Goal: Task Accomplishment & Management: Complete application form

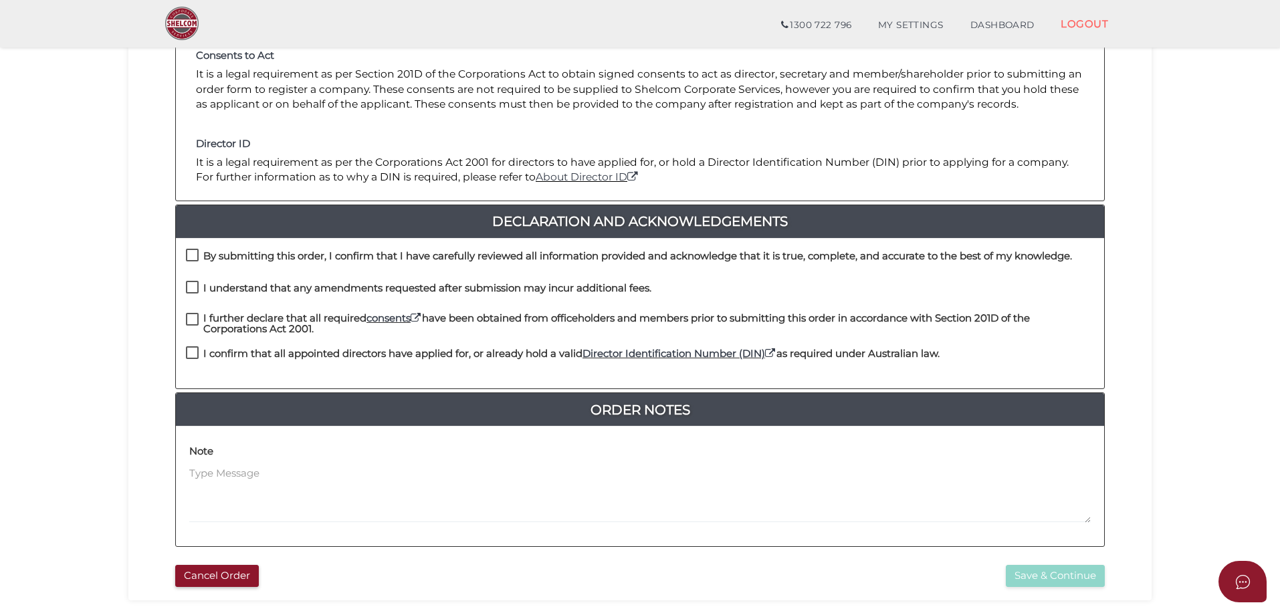
scroll to position [201, 0]
click at [190, 252] on label "By submitting this order, I confirm that I have carefully reviewed all informat…" at bounding box center [629, 258] width 886 height 17
checkbox input "true"
click at [193, 286] on label "I understand that any amendments requested after submission may incur additiona…" at bounding box center [419, 290] width 466 height 17
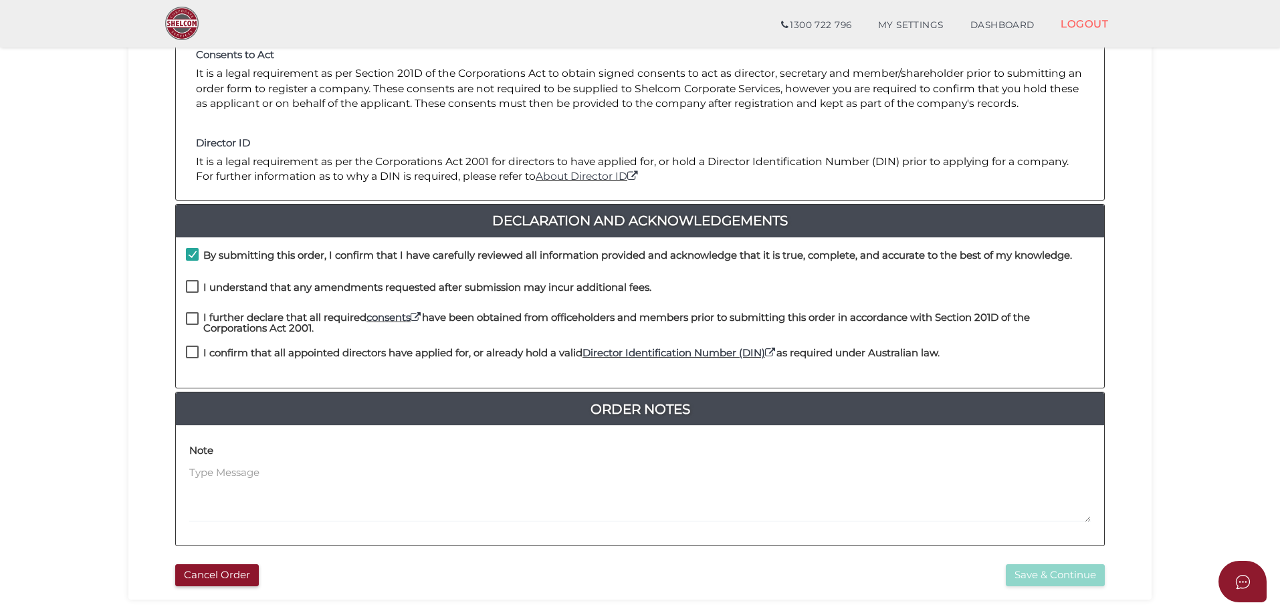
checkbox input "true"
click at [193, 316] on label "I further declare that all required consents have been obtained from officehold…" at bounding box center [640, 320] width 908 height 17
checkbox input "true"
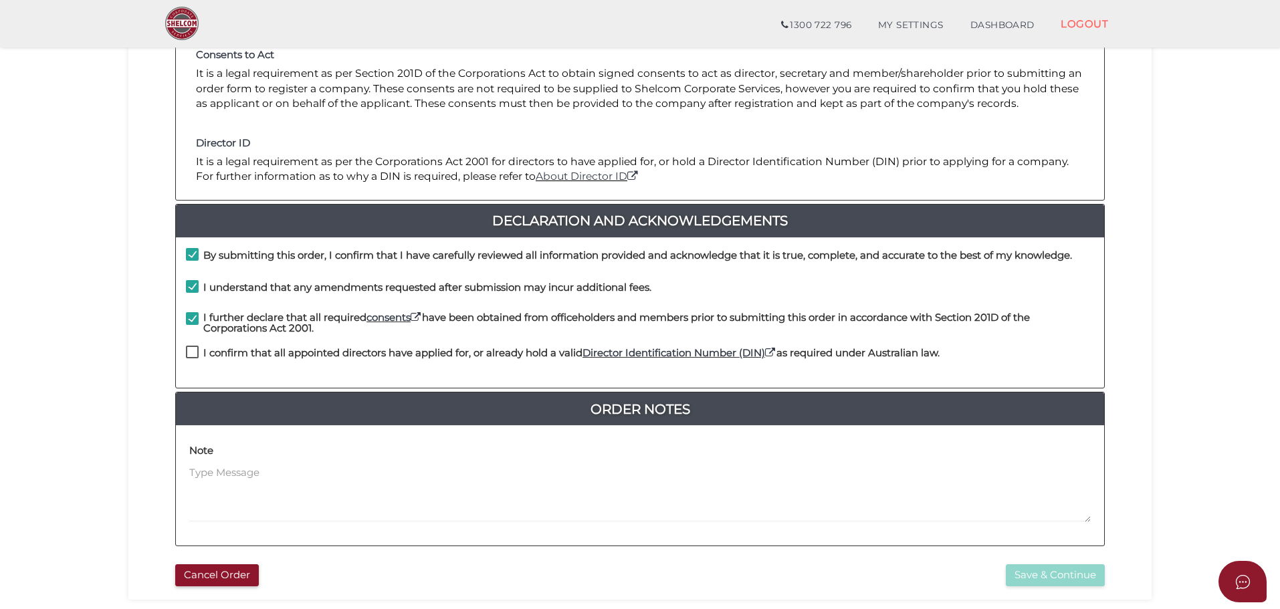
click at [195, 350] on label "I confirm that all appointed directors have applied for, or already hold a vali…" at bounding box center [563, 356] width 754 height 17
checkbox input "true"
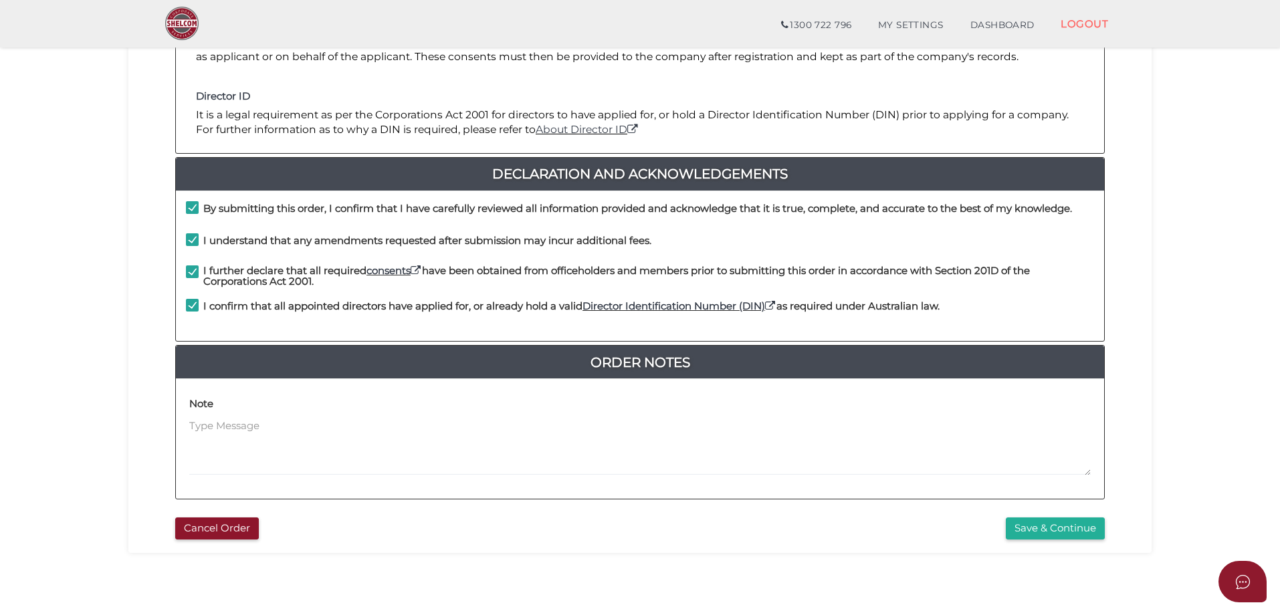
scroll to position [309, 0]
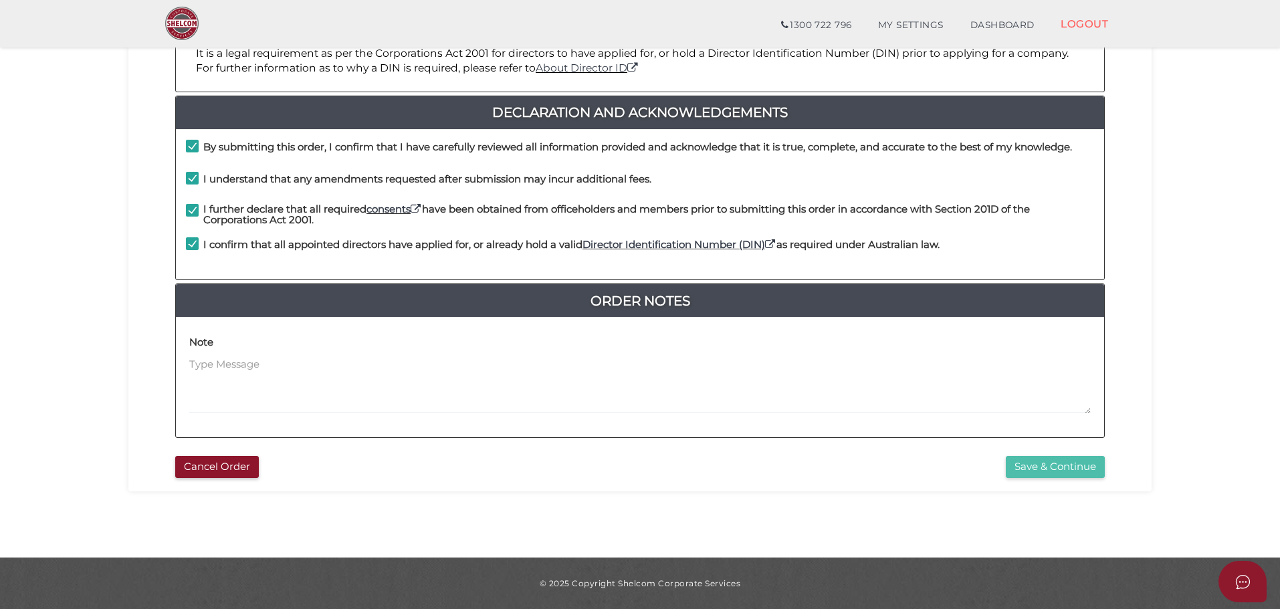
click at [1023, 466] on button "Save & Continue" at bounding box center [1055, 467] width 99 height 22
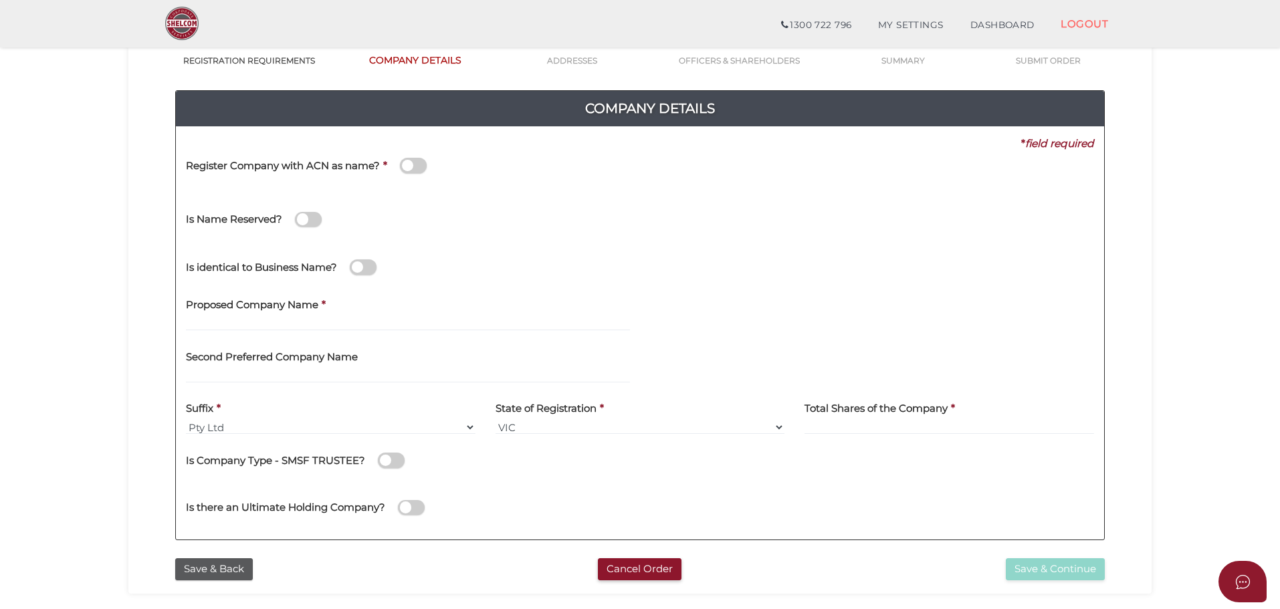
scroll to position [134, 0]
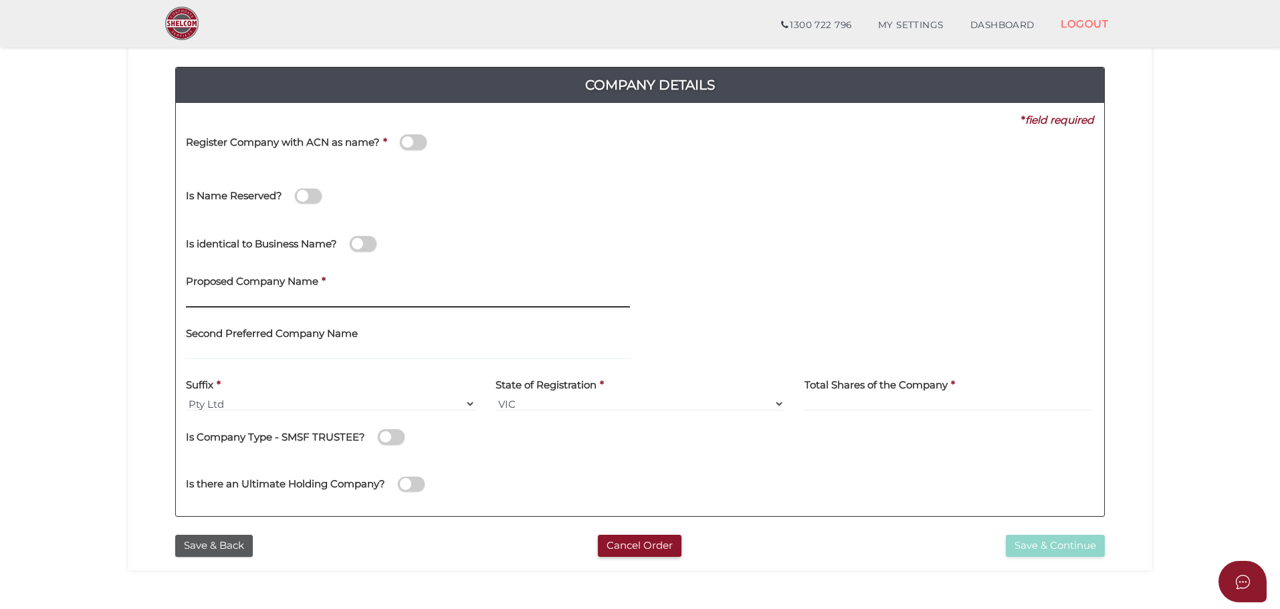
click at [198, 302] on input "text" at bounding box center [408, 300] width 444 height 15
type input "Italcon Concreting Co."
click at [834, 406] on input at bounding box center [950, 404] width 290 height 15
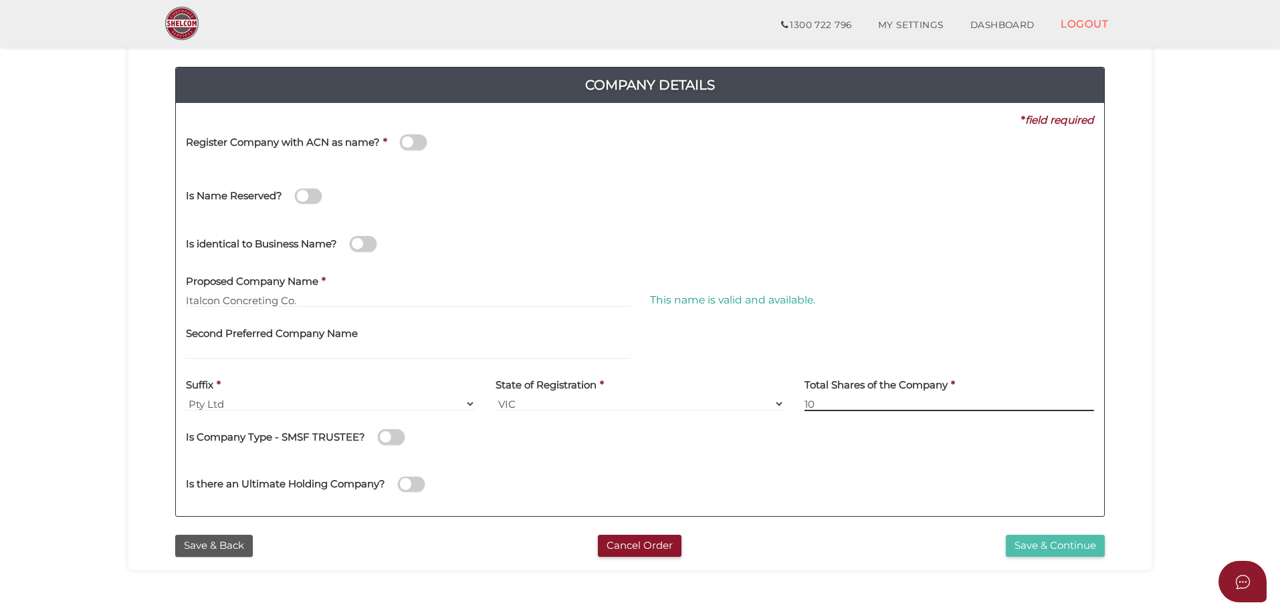
type input "10"
click at [1034, 544] on button "Save & Continue" at bounding box center [1055, 546] width 99 height 22
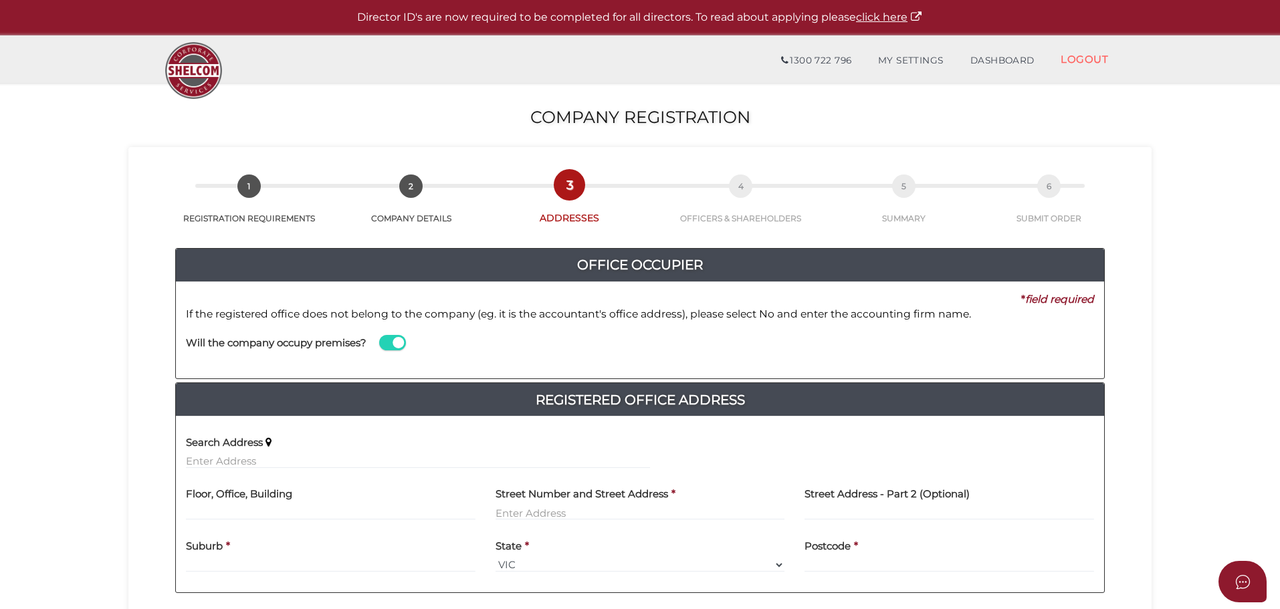
click at [387, 343] on span at bounding box center [392, 342] width 27 height 15
click at [0, 0] on input "checkbox" at bounding box center [0, 0] width 0 height 0
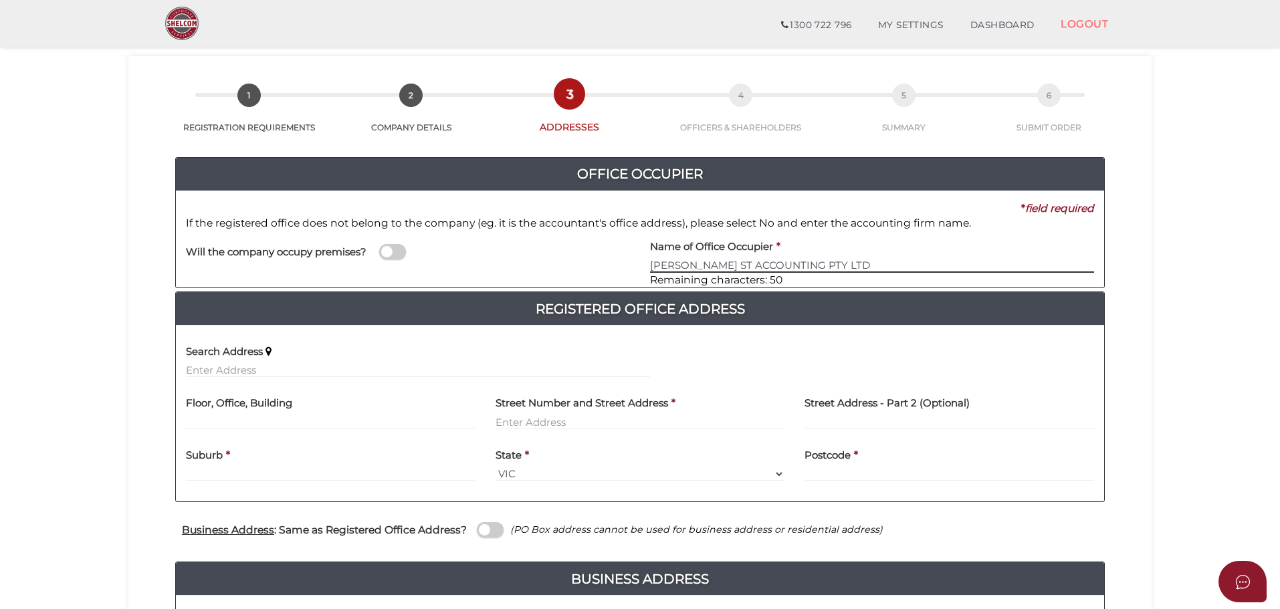
scroll to position [67, 0]
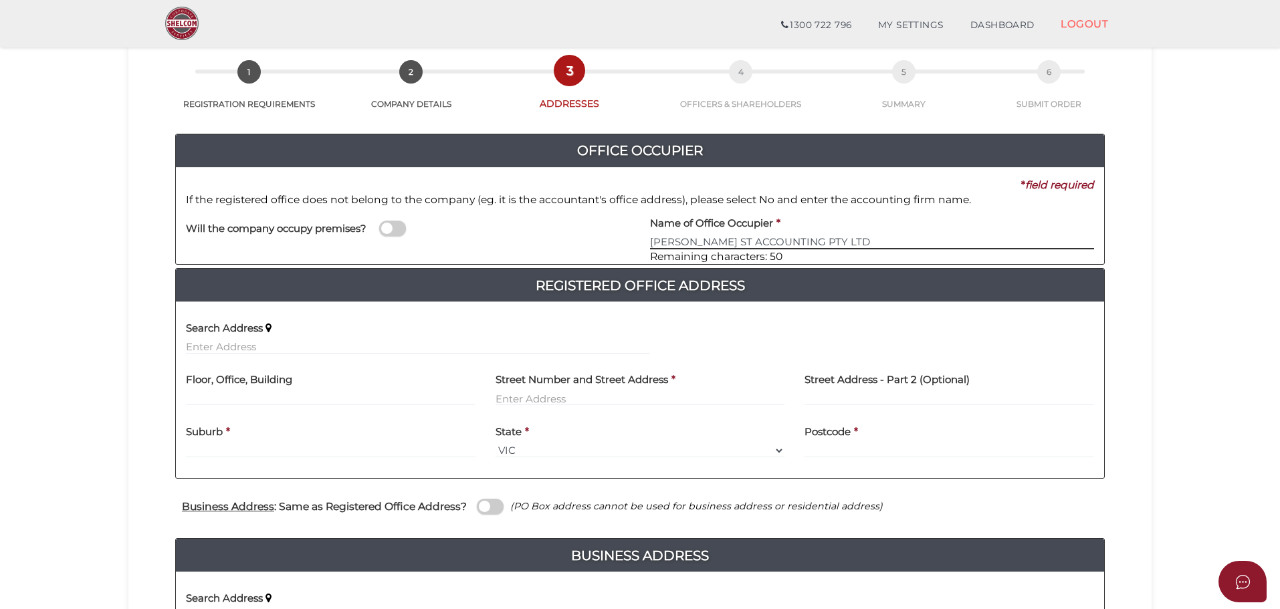
type input "[PERSON_NAME] ST ACCOUNTING PTY LTD"
click at [225, 393] on input "text" at bounding box center [331, 398] width 290 height 15
type input "2"
type input "73 ROBINSON STREET"
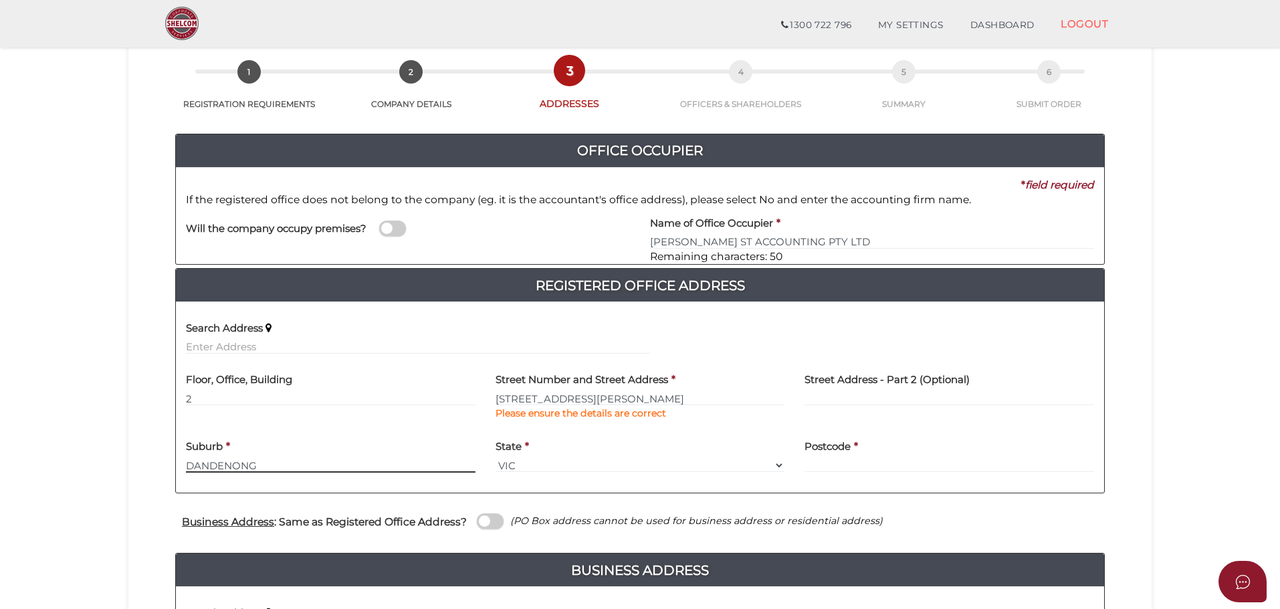
type input "DANDENONG"
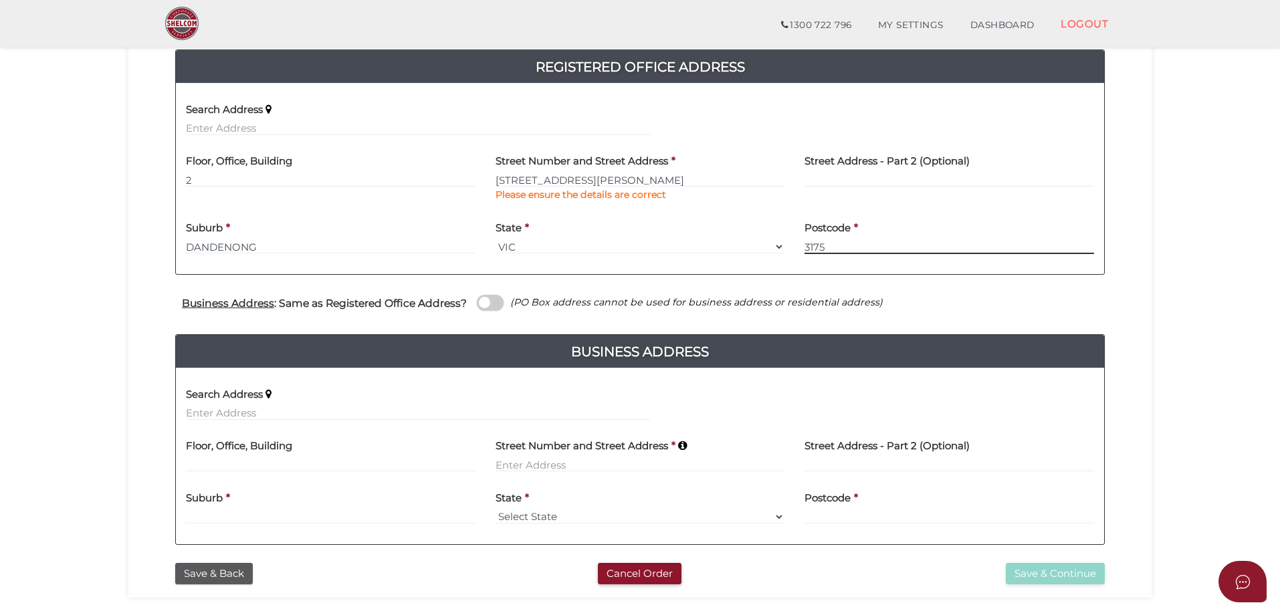
scroll to position [381, 0]
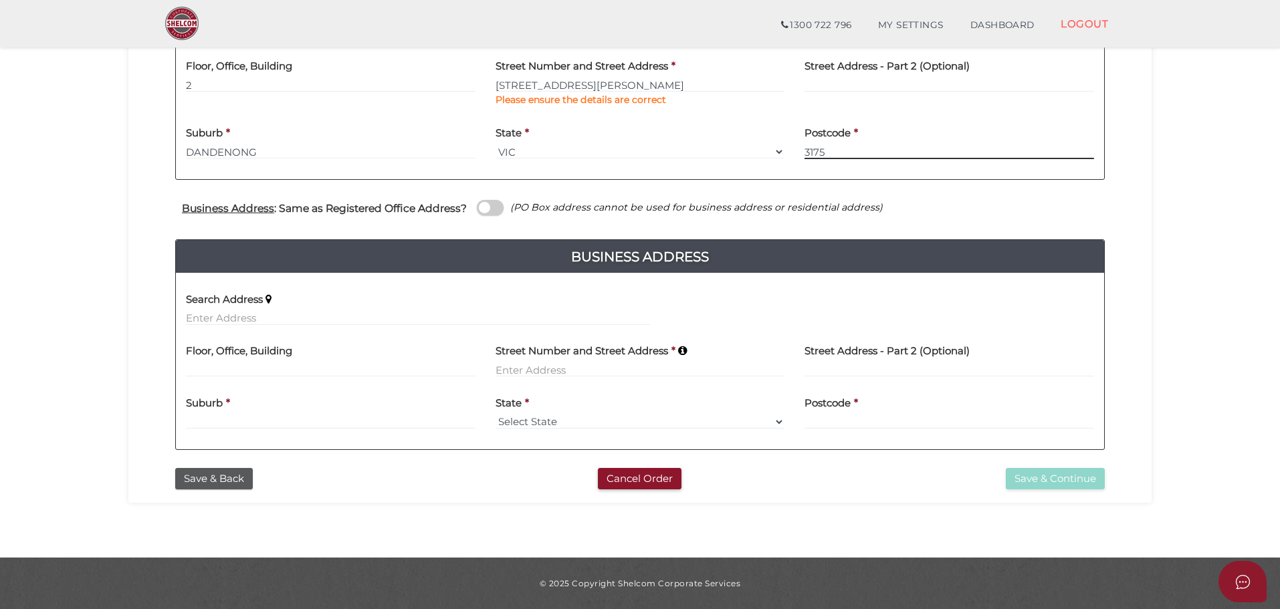
type input "3175"
click at [515, 370] on input at bounding box center [641, 370] width 290 height 15
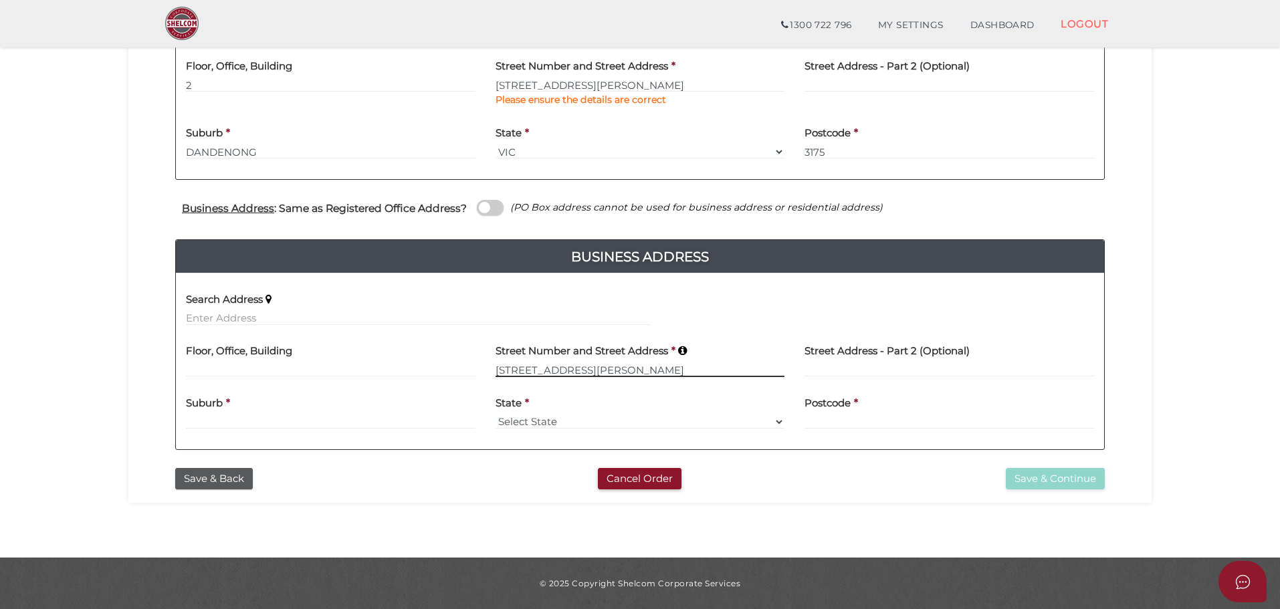
type input "19 DYSART ROAD"
click at [201, 423] on input at bounding box center [331, 422] width 290 height 15
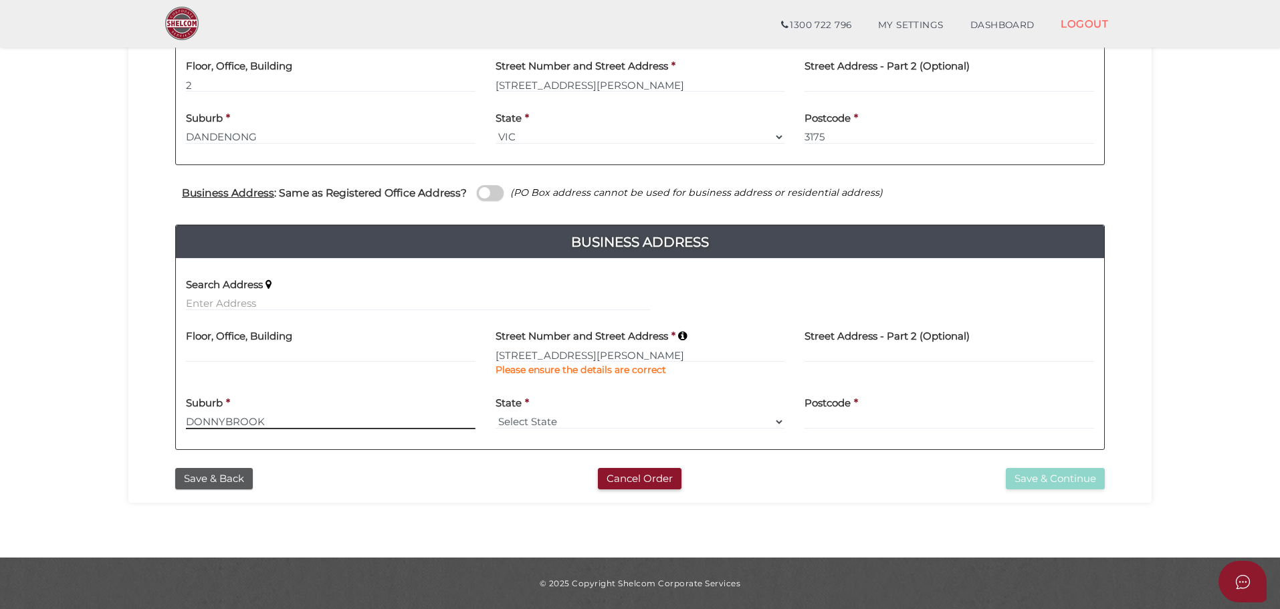
type input "DONNYBROOK"
select select "VIC"
type input "3064"
click at [1015, 478] on button "Save & Continue" at bounding box center [1055, 479] width 99 height 22
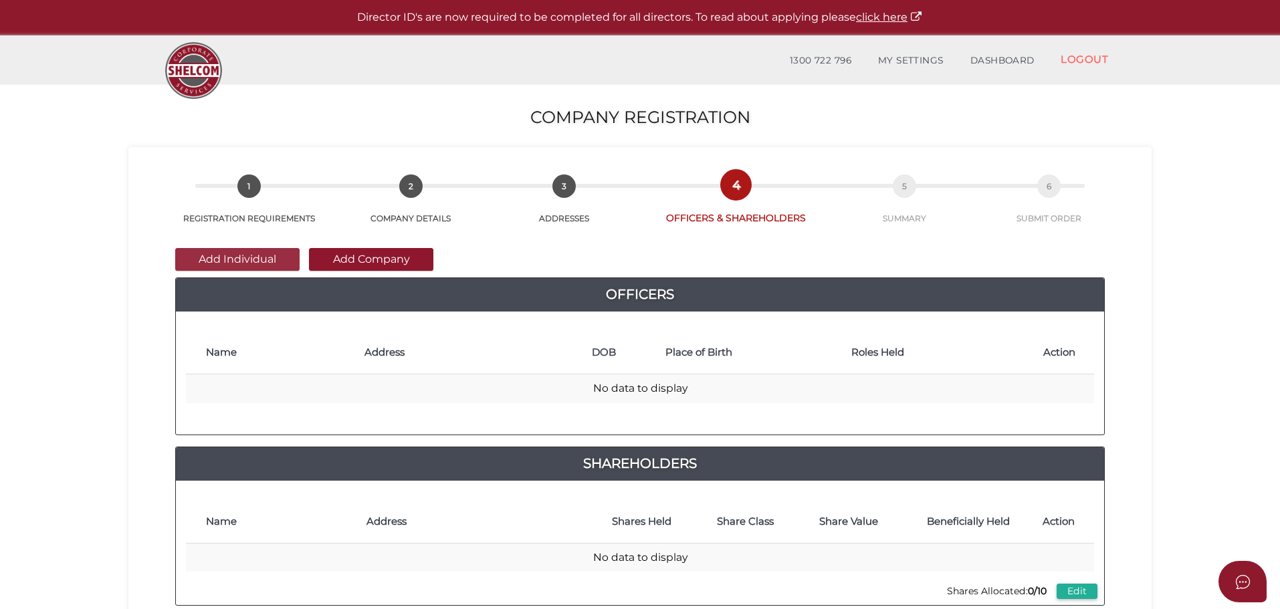
click at [225, 256] on button "Add Individual" at bounding box center [237, 259] width 124 height 23
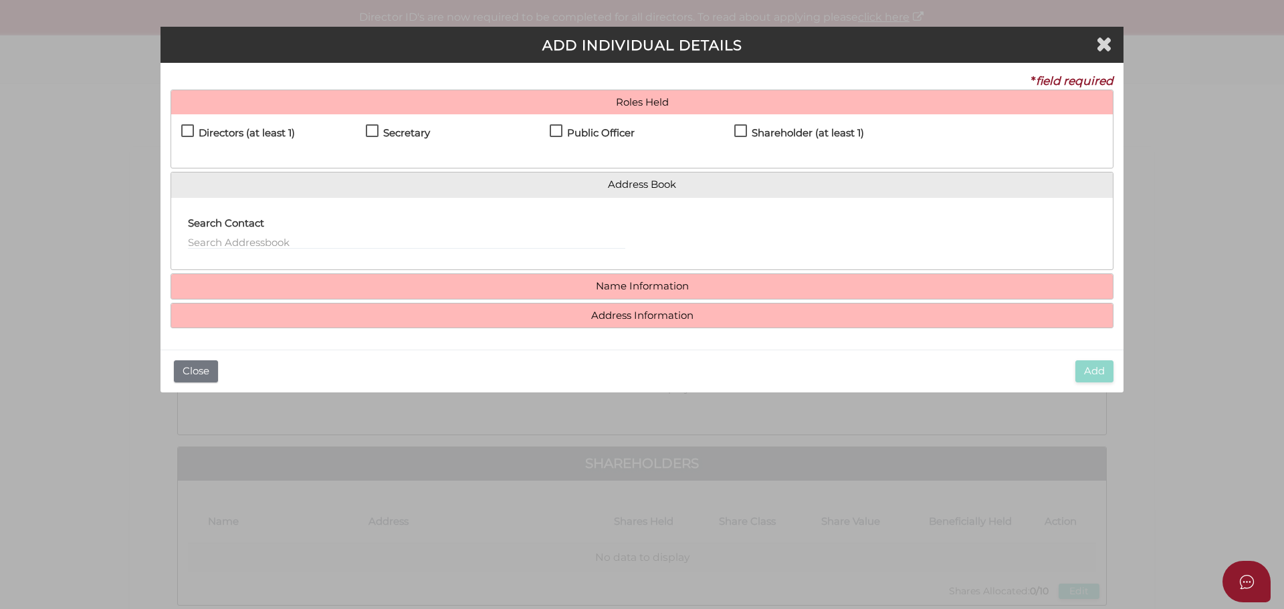
click at [185, 128] on label "Directors (at least 1)" at bounding box center [238, 136] width 114 height 17
checkbox input "true"
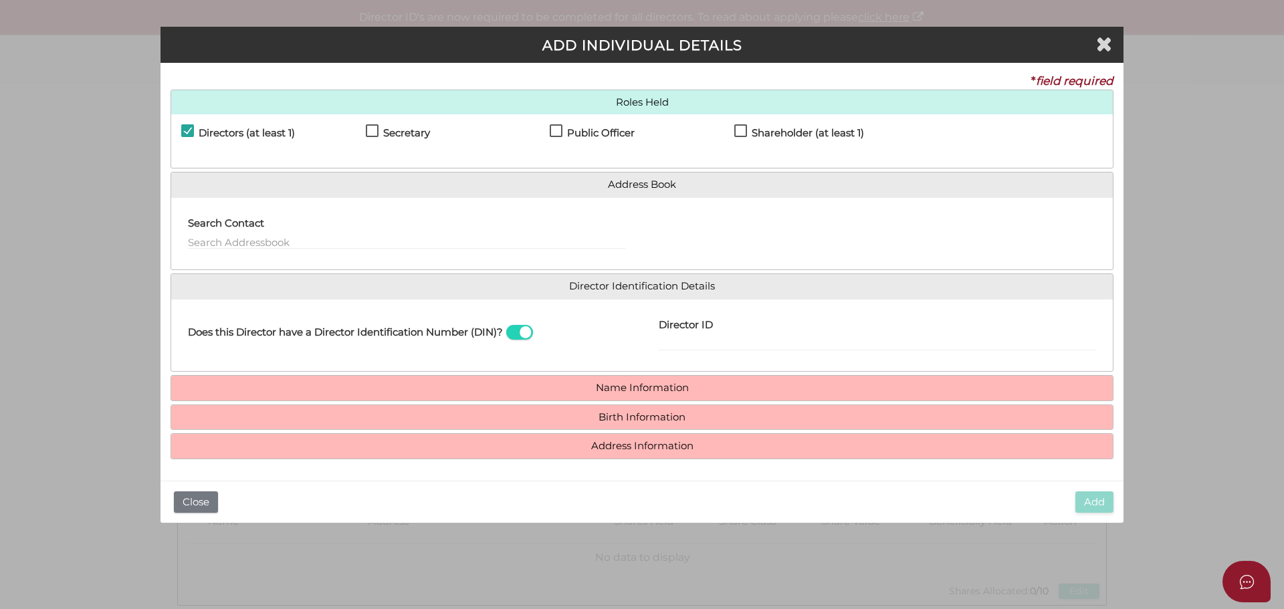
click at [371, 130] on label "Secretary" at bounding box center [398, 136] width 64 height 17
checkbox input "true"
click at [559, 129] on label "Public Officer" at bounding box center [592, 136] width 85 height 17
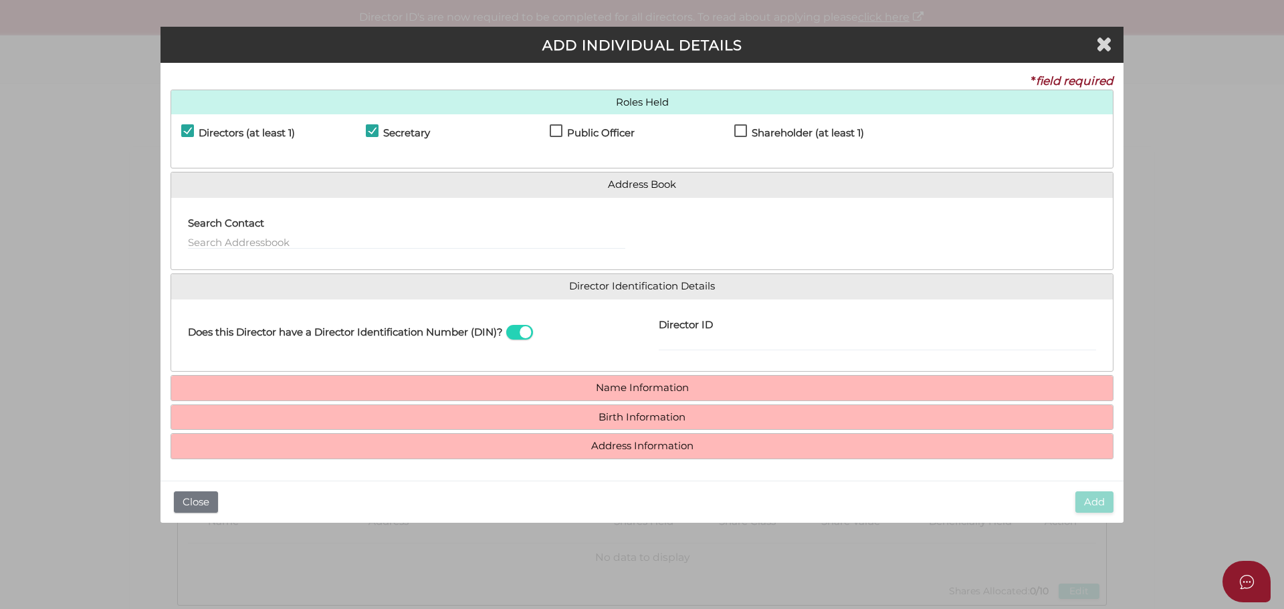
checkbox input "true"
click at [737, 133] on label "Shareholder (at least 1)" at bounding box center [800, 136] width 130 height 17
checkbox input "true"
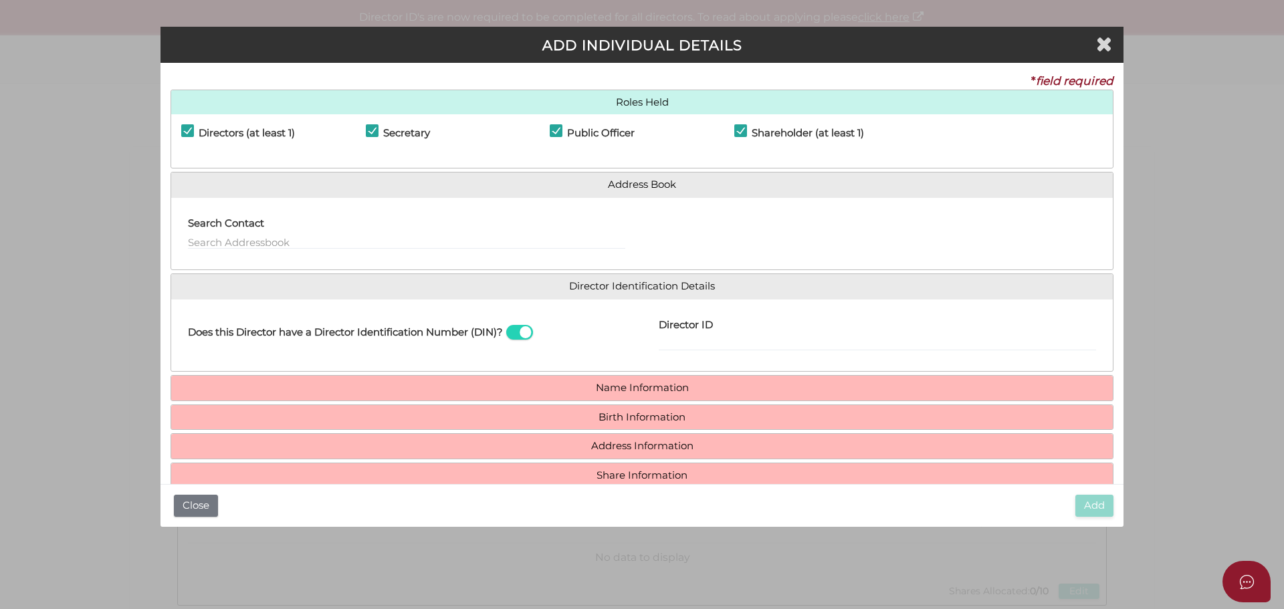
scroll to position [25, 0]
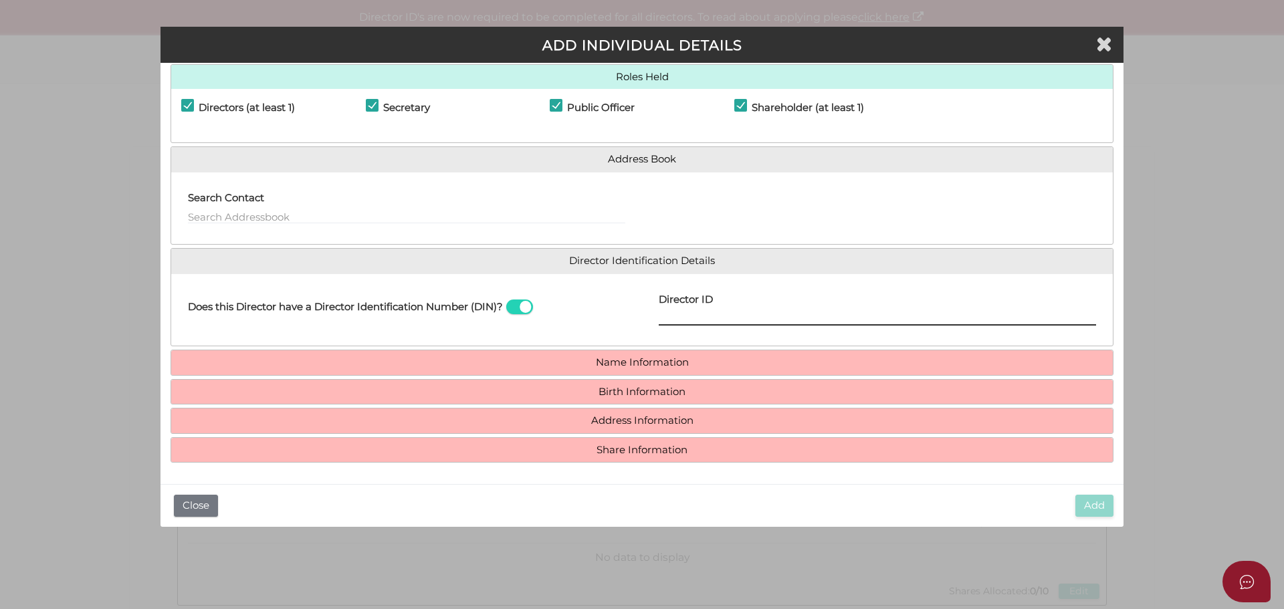
click at [664, 318] on input "Director ID" at bounding box center [878, 318] width 438 height 15
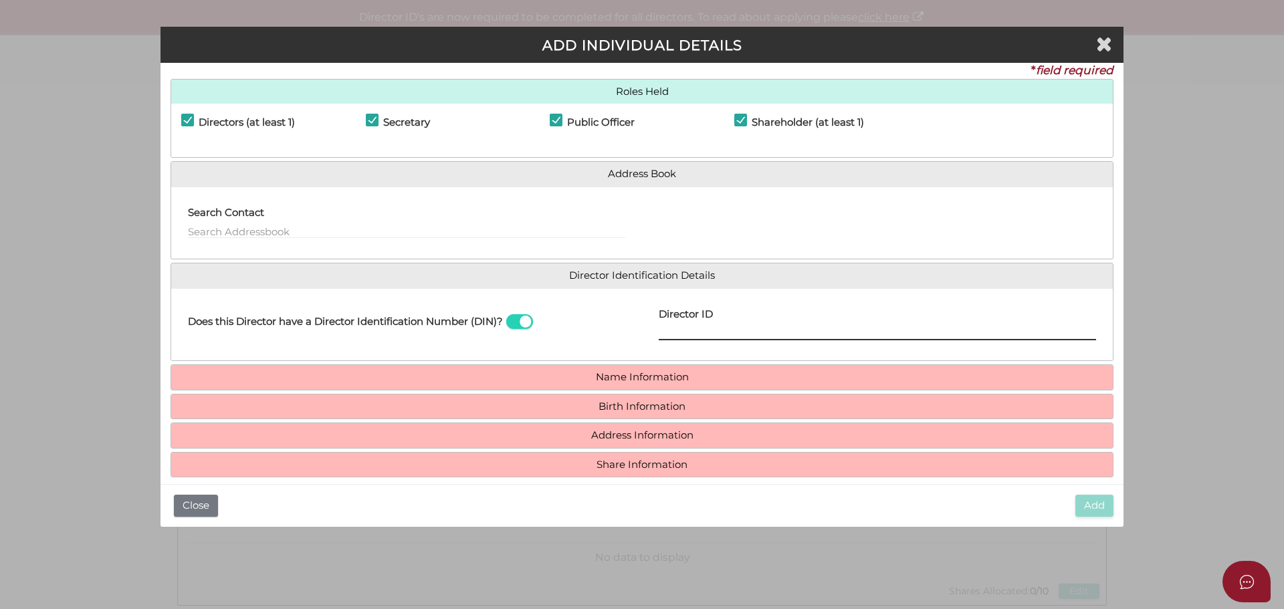
click at [670, 330] on input "Director ID" at bounding box center [878, 333] width 438 height 15
type input "036506826419548"
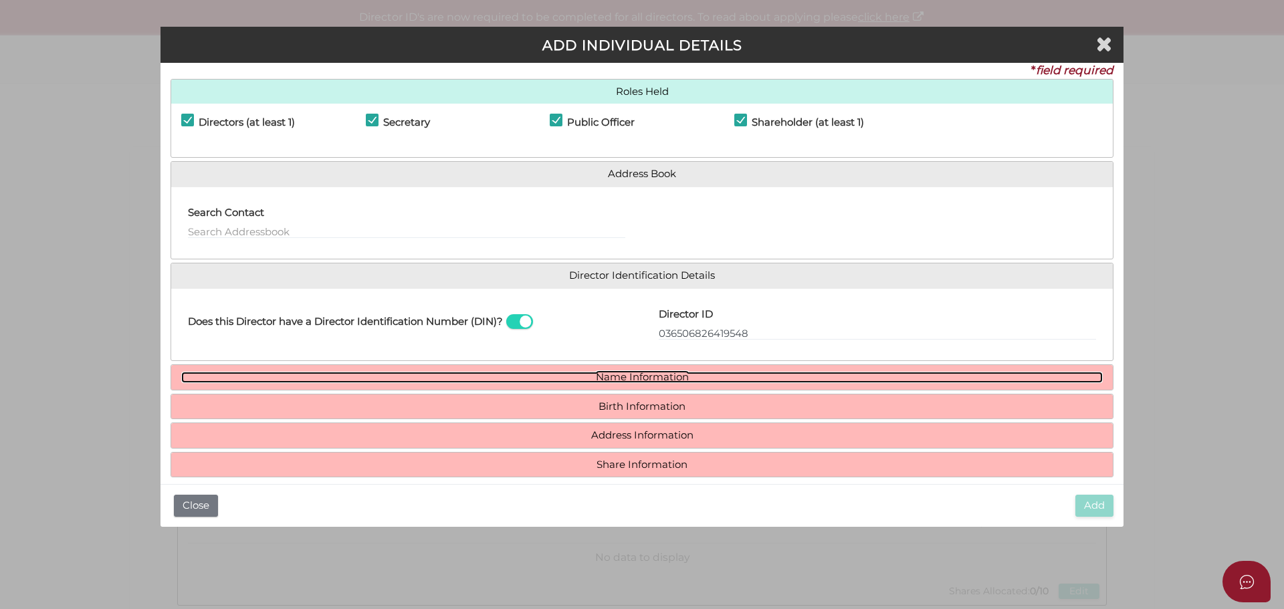
click at [618, 377] on link "Name Information" at bounding box center [642, 377] width 922 height 11
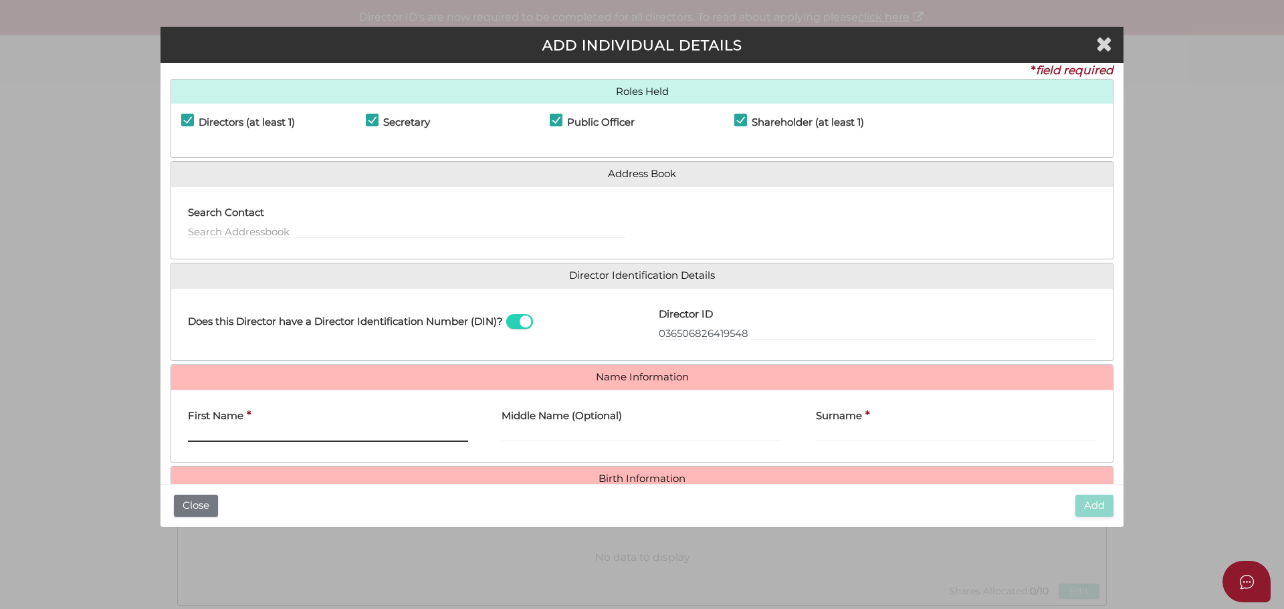
drag, startPoint x: 203, startPoint y: 435, endPoint x: 275, endPoint y: 436, distance: 72.3
click at [203, 435] on input "First Name" at bounding box center [328, 434] width 280 height 15
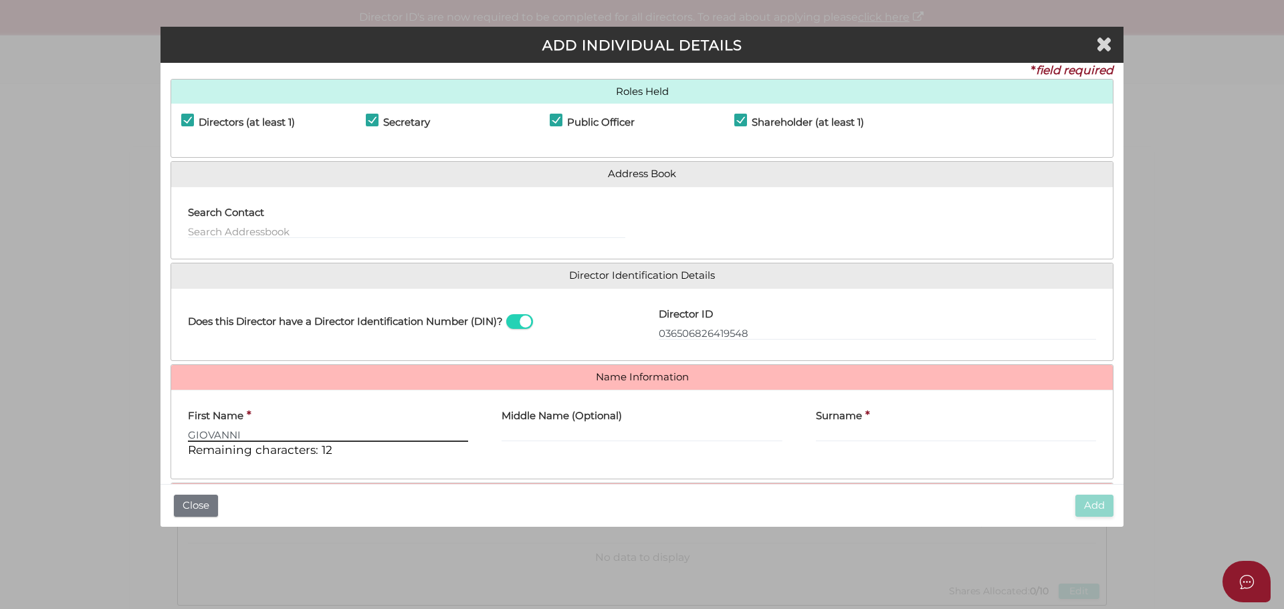
type input "GIOVANNI"
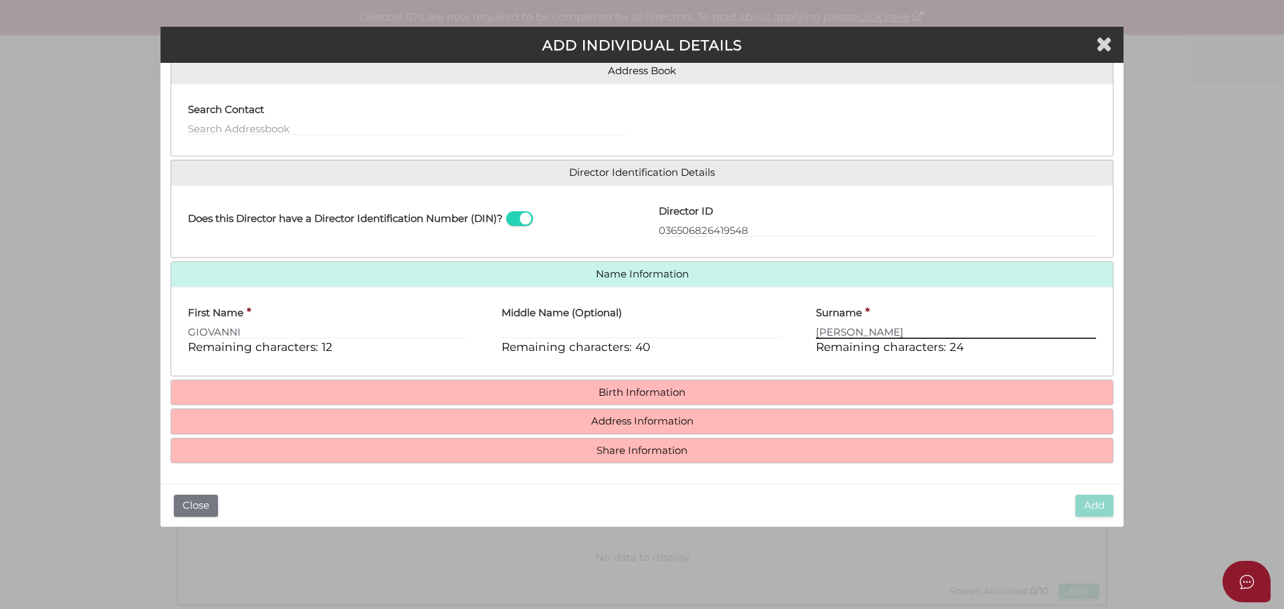
scroll to position [114, 0]
type input "CURCIO"
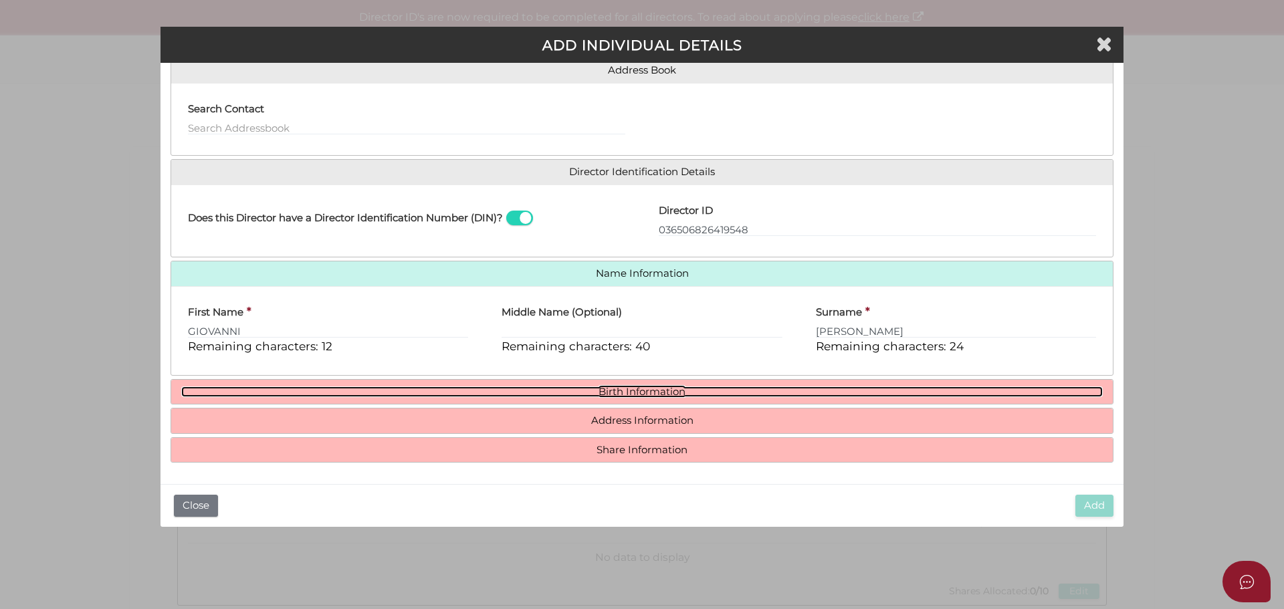
click at [600, 388] on link "Birth Information" at bounding box center [642, 392] width 922 height 11
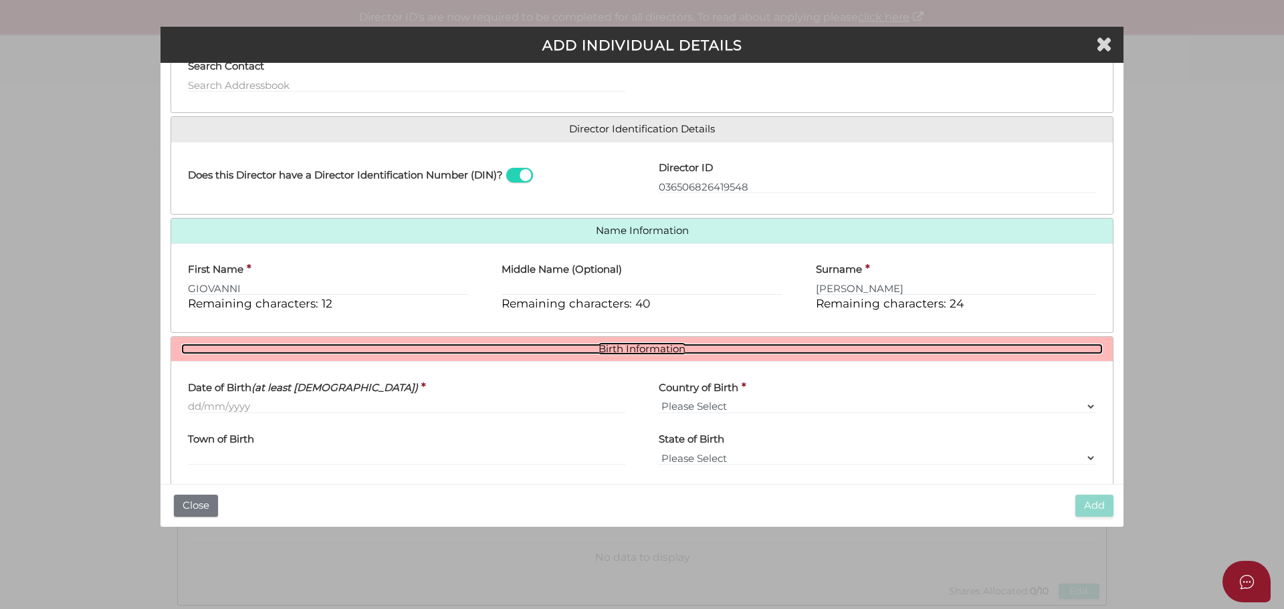
scroll to position [181, 0]
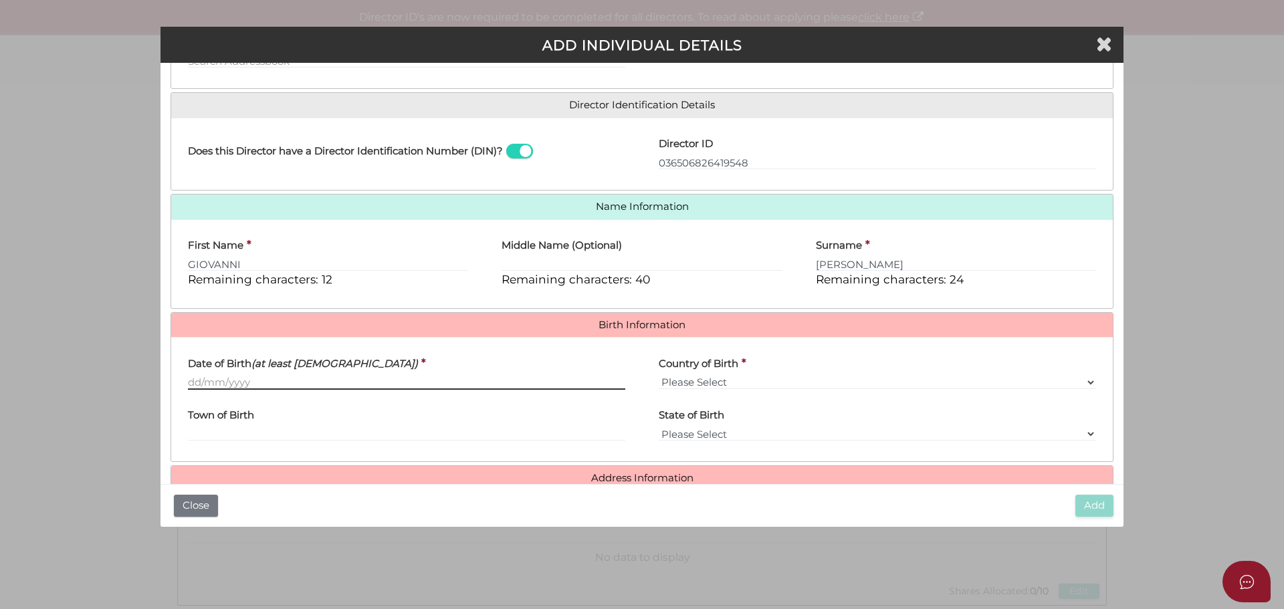
click at [190, 381] on input "Date of Birth (at least 18 years old)" at bounding box center [407, 382] width 438 height 15
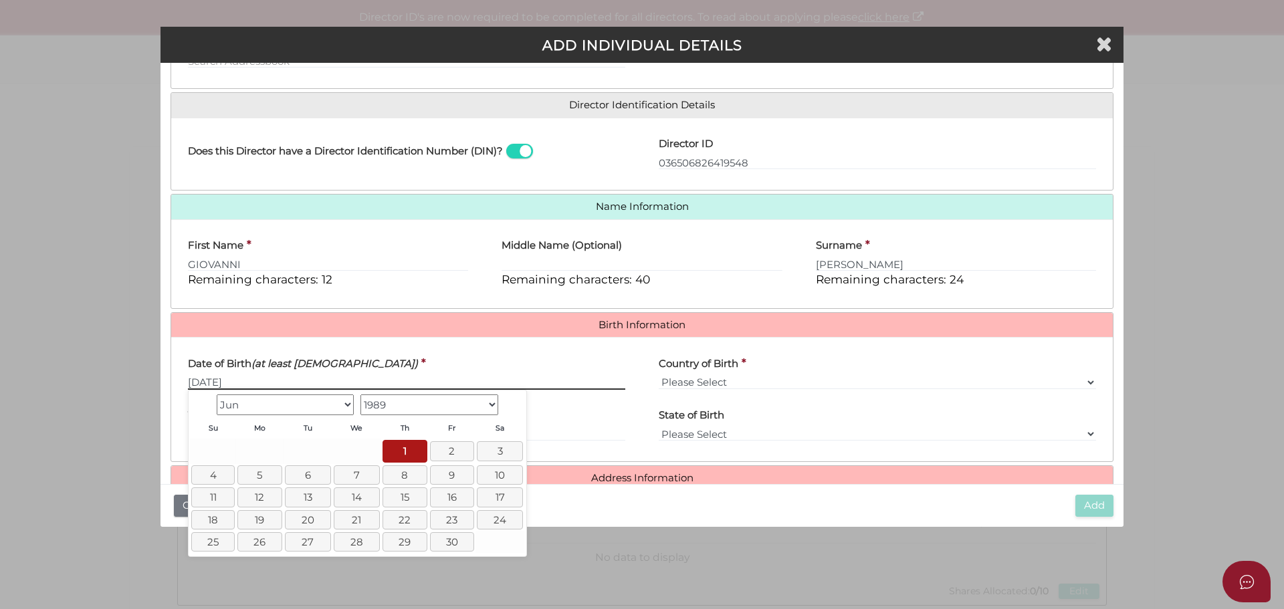
type input "01/06/1989"
click at [690, 376] on select "Please Select v Australia Afghanistan Albania Algeria American Samoa Andorra An…" at bounding box center [878, 382] width 438 height 15
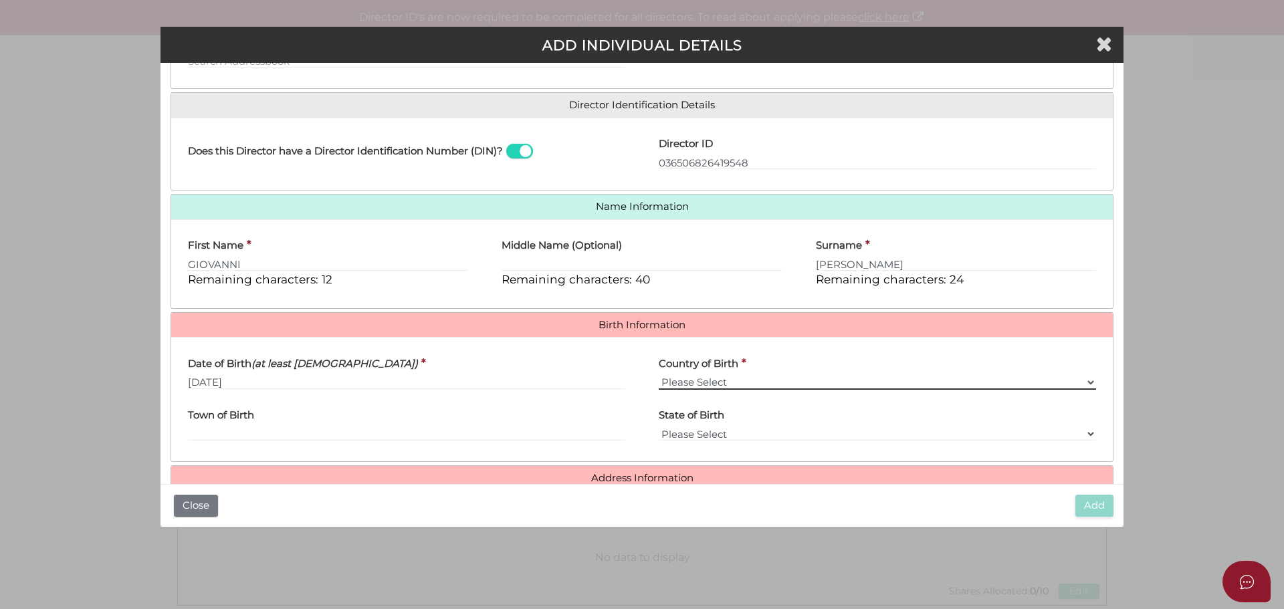
select select "Italy"
click at [659, 375] on select "Please Select v Australia Afghanistan Albania Algeria American Samoa Andorra An…" at bounding box center [878, 382] width 438 height 15
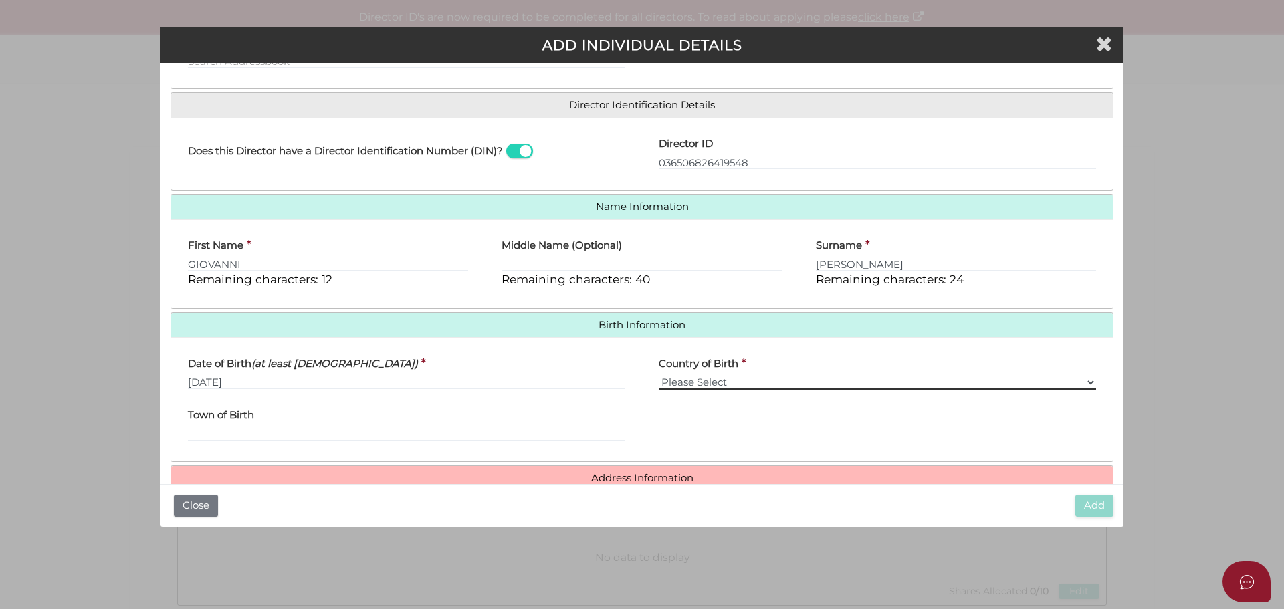
scroll to position [239, 0]
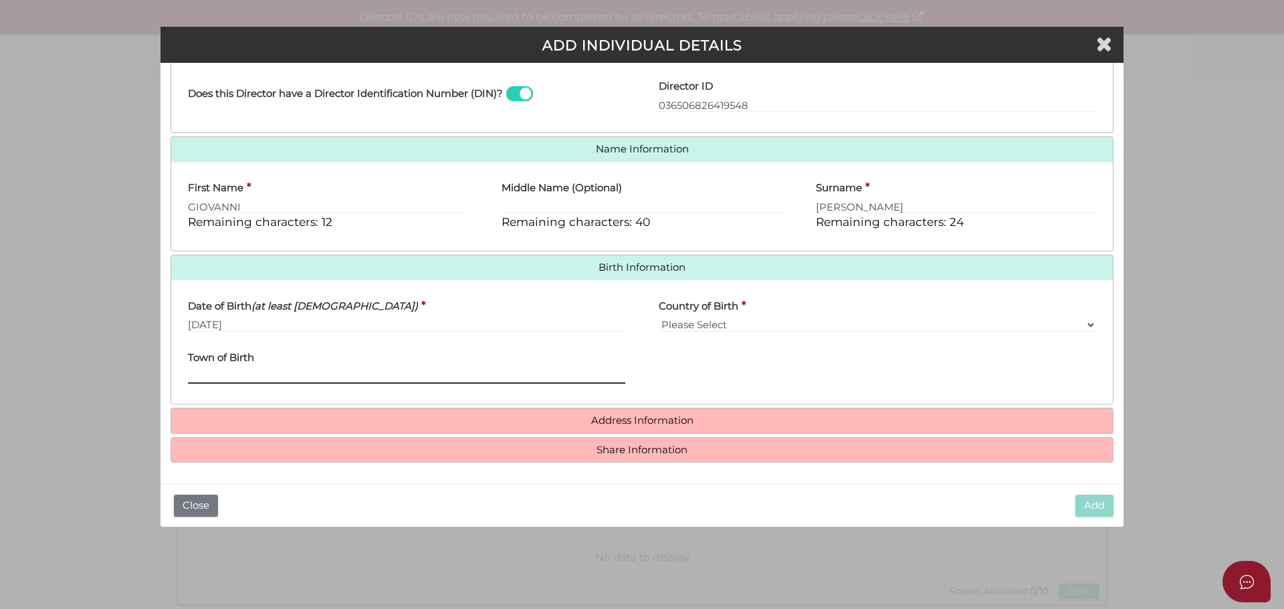
click at [200, 370] on input "Town of Birth" at bounding box center [407, 376] width 438 height 15
click at [207, 374] on input "Town of Birth" at bounding box center [407, 376] width 438 height 15
type input "l"
type input "Lamezia Terme"
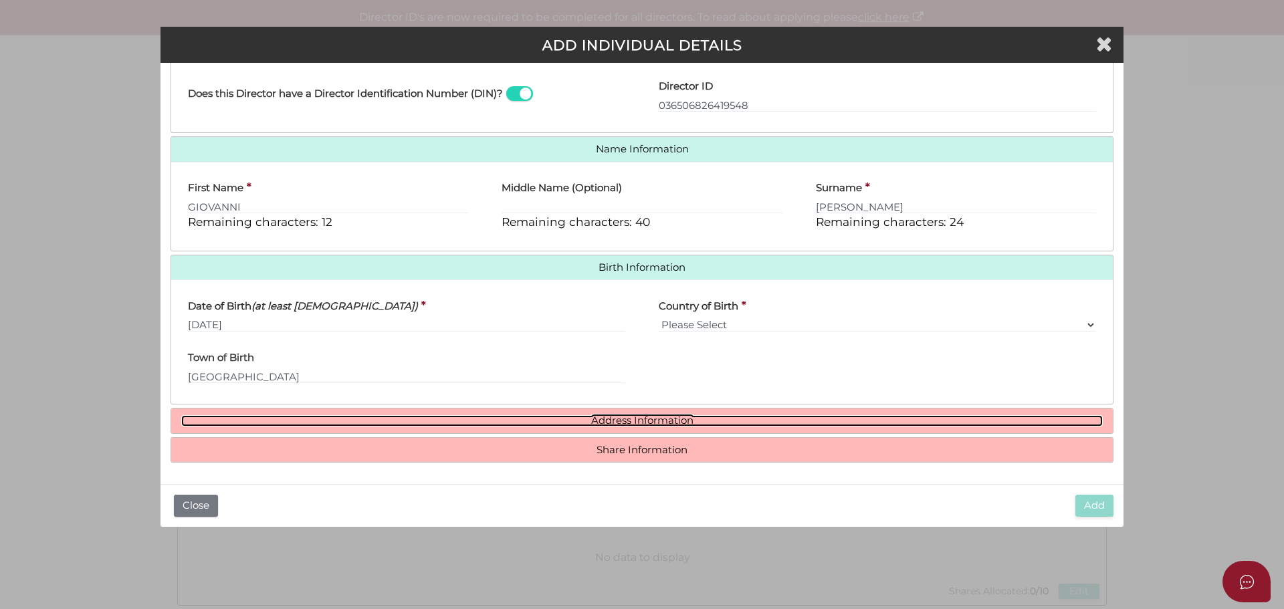
click at [634, 419] on link "Address Information" at bounding box center [642, 420] width 922 height 11
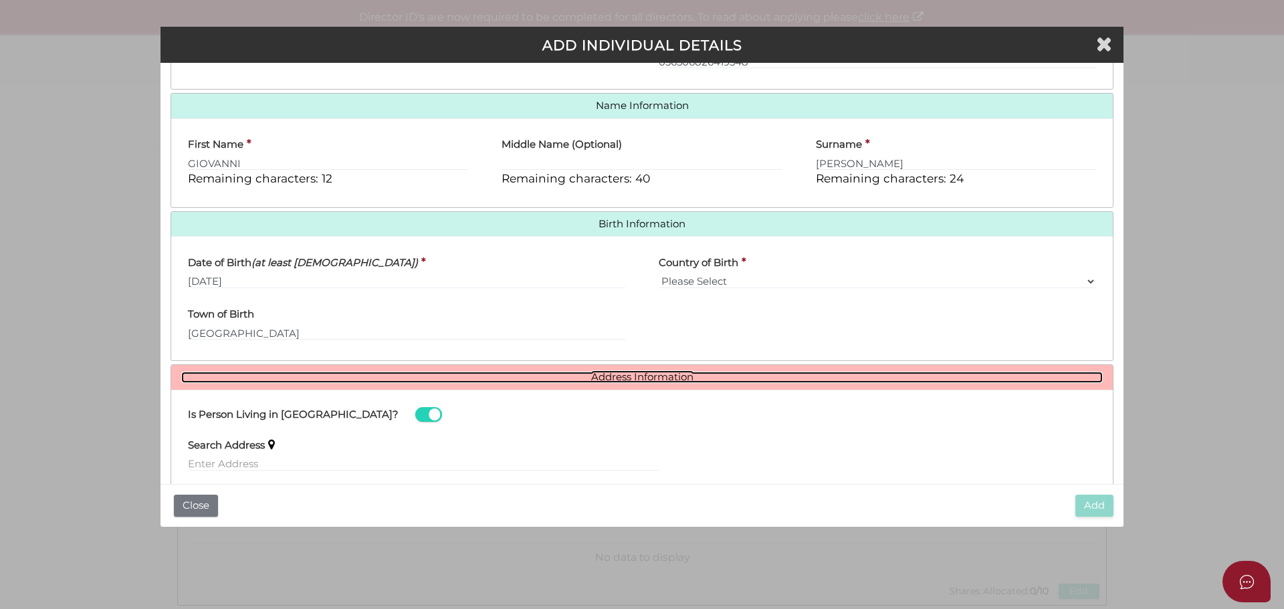
scroll to position [440, 0]
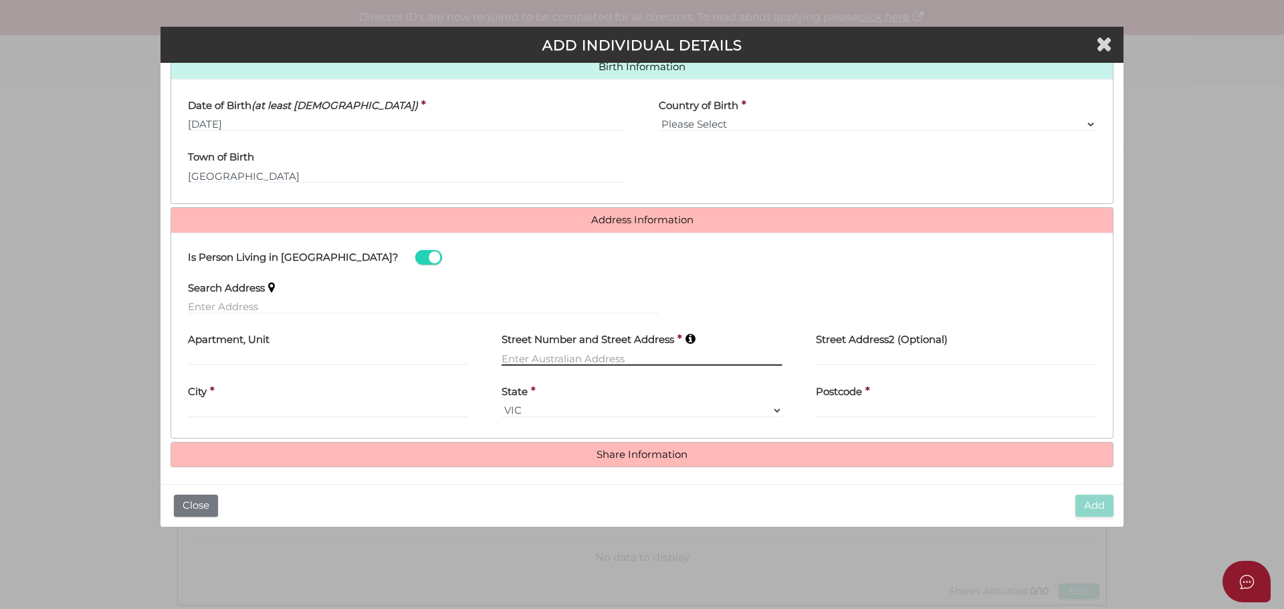
drag, startPoint x: 502, startPoint y: 355, endPoint x: 526, endPoint y: 357, distance: 23.5
click at [502, 355] on input "text" at bounding box center [642, 358] width 280 height 15
type input "19 Dysart Road"
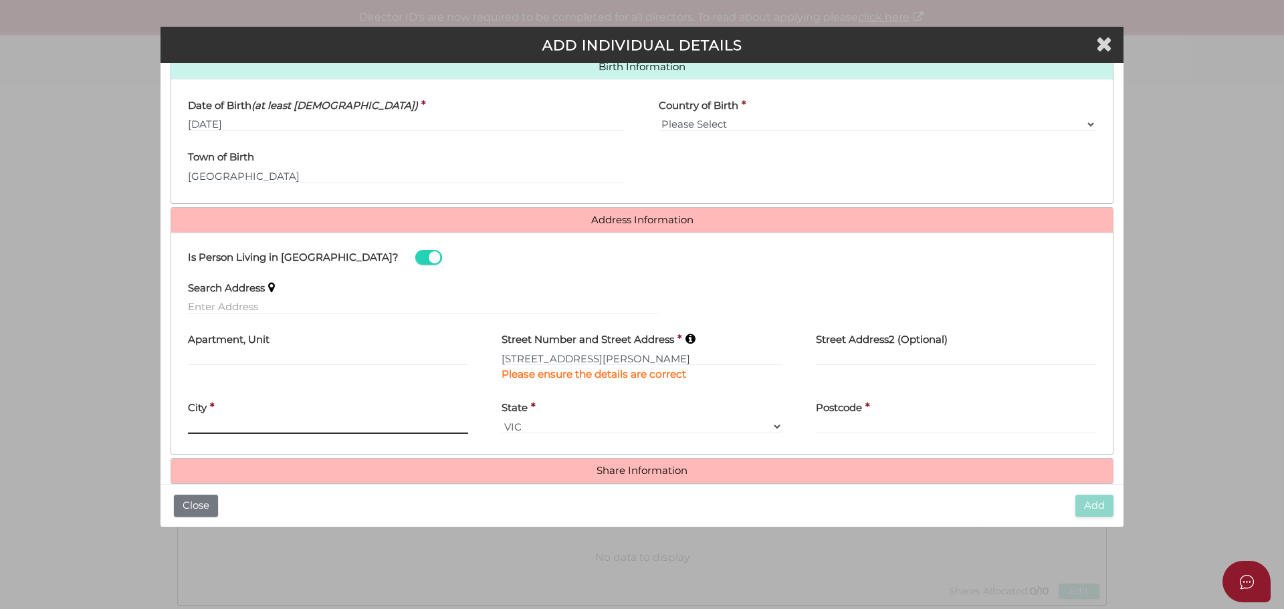
click at [215, 425] on input "text" at bounding box center [328, 426] width 280 height 15
type input "Donnybrook"
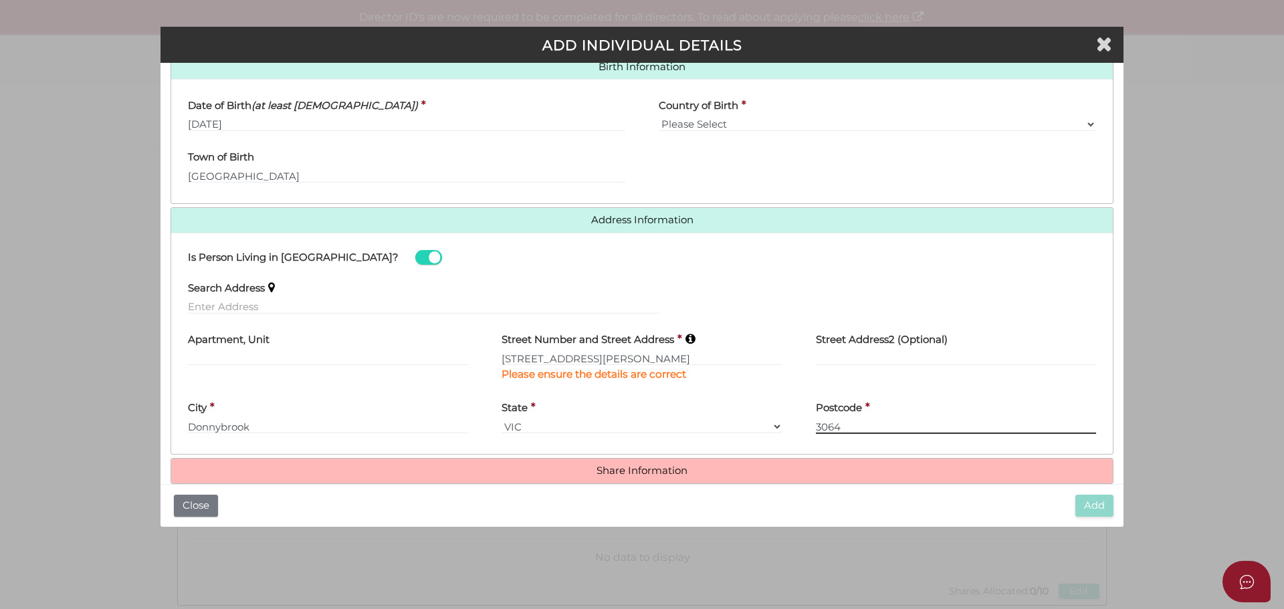
type input "3064"
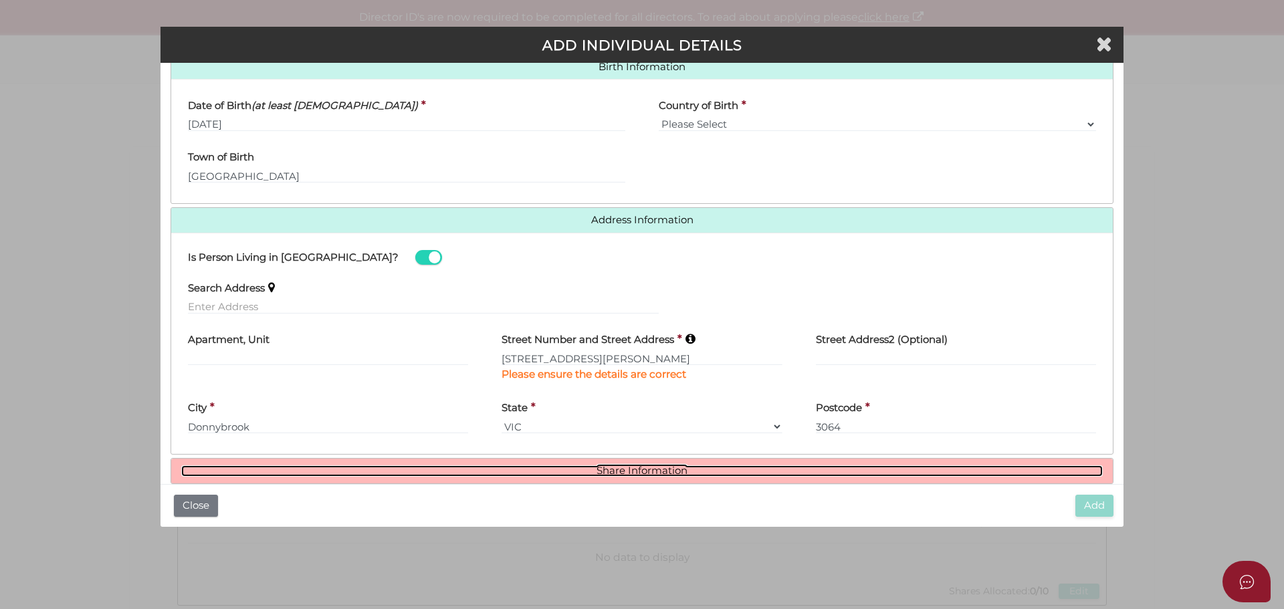
click at [619, 468] on link "Share Information" at bounding box center [642, 471] width 922 height 11
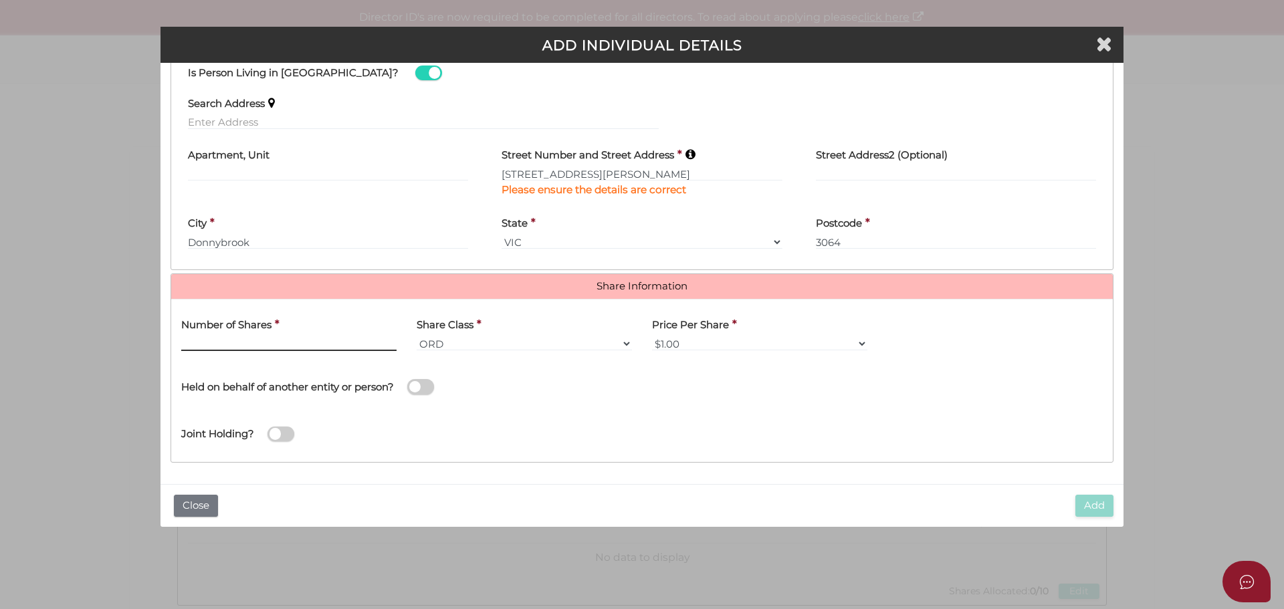
click at [195, 348] on input "text" at bounding box center [288, 343] width 215 height 15
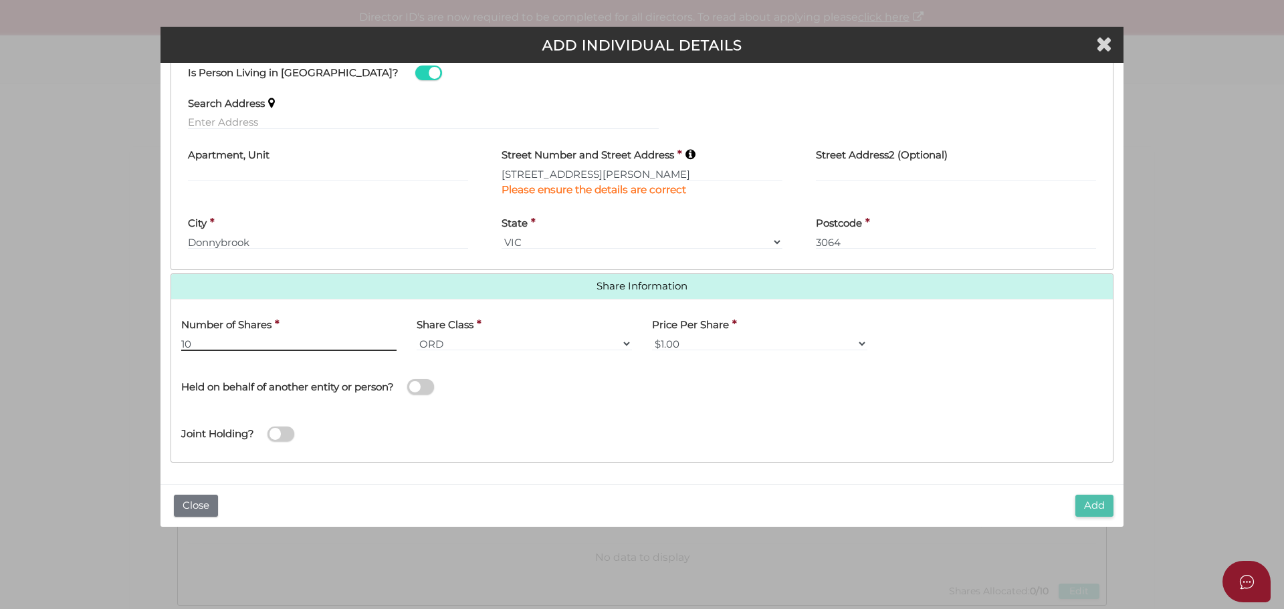
type input "10"
click at [1096, 506] on button "Add" at bounding box center [1095, 506] width 38 height 22
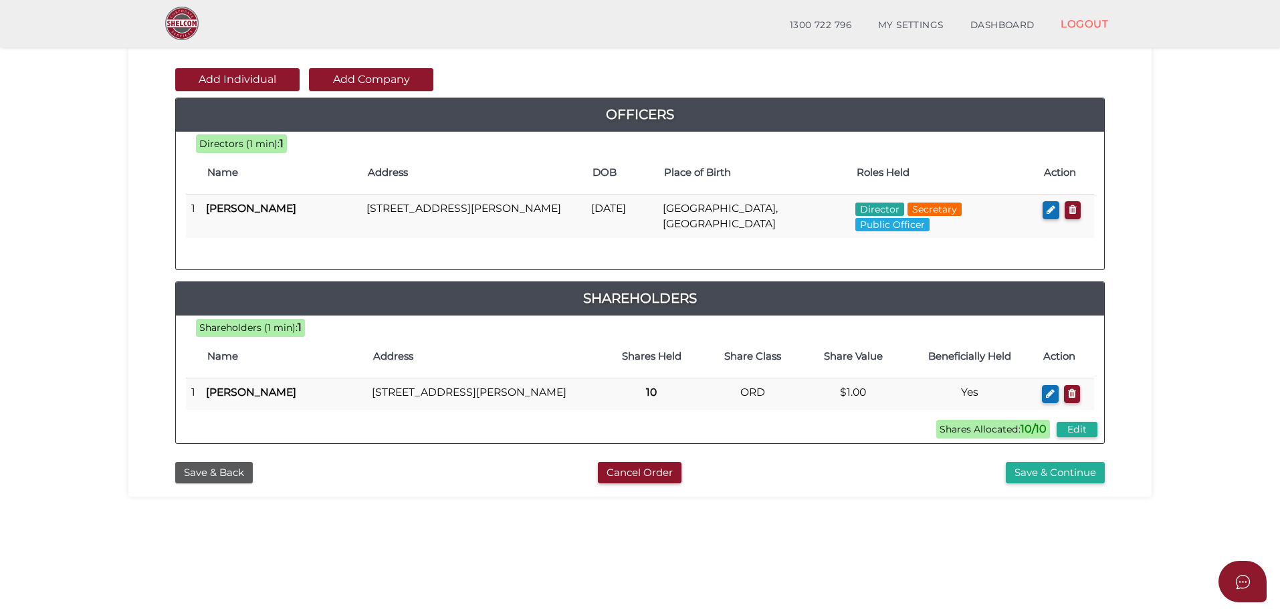
scroll to position [134, 0]
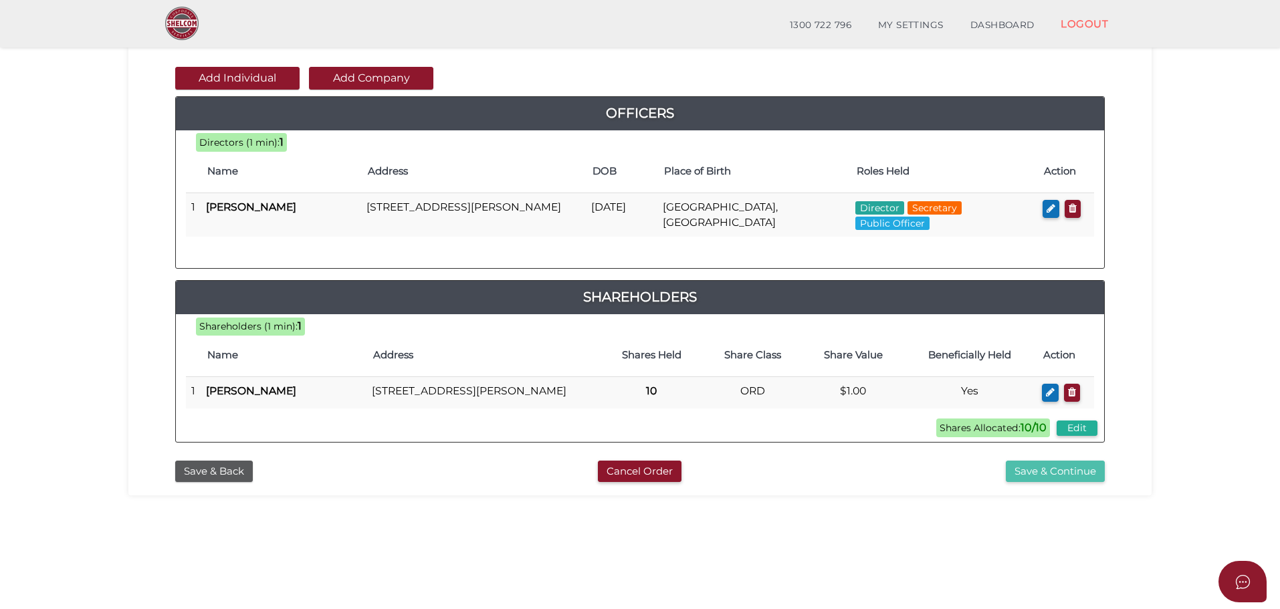
click at [1039, 481] on button "Save & Continue" at bounding box center [1055, 472] width 99 height 22
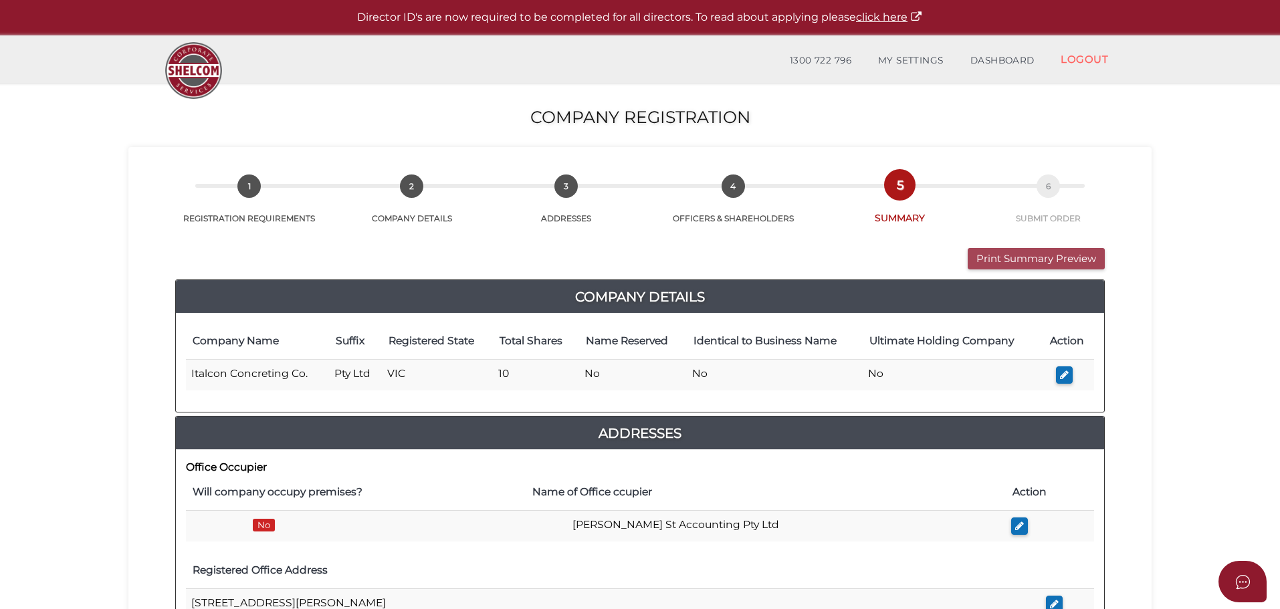
click at [1006, 257] on button "Print Summary Preview" at bounding box center [1036, 259] width 137 height 22
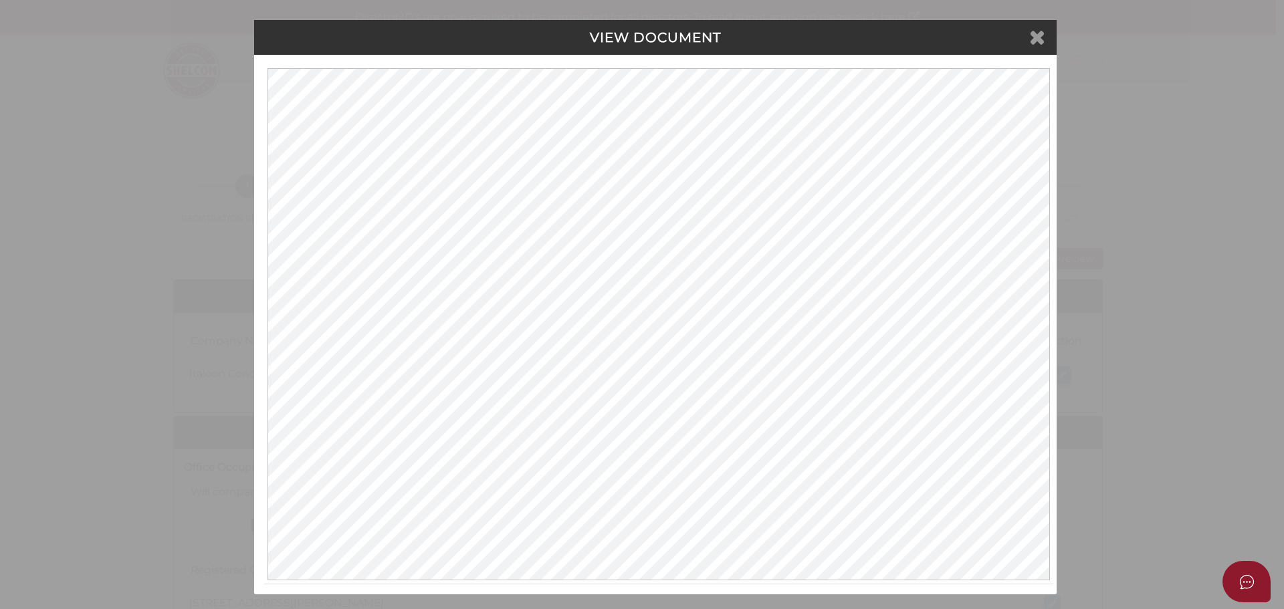
click at [1040, 36] on icon at bounding box center [1038, 37] width 16 height 20
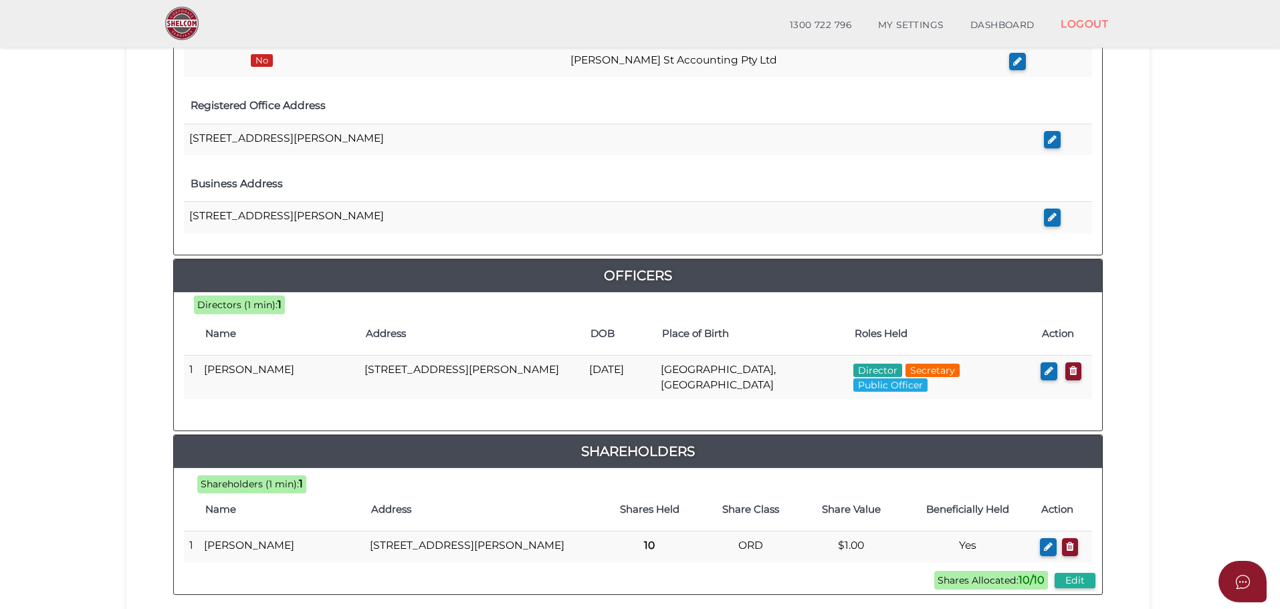
scroll to position [535, 0]
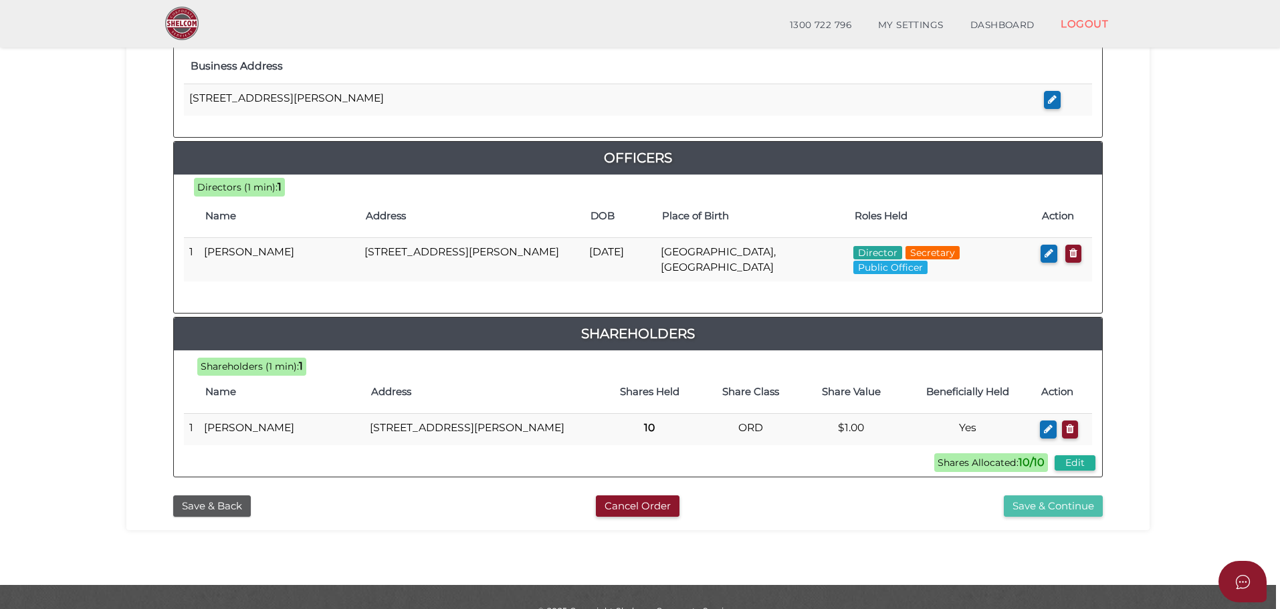
click at [1034, 518] on button "Save & Continue" at bounding box center [1053, 507] width 99 height 22
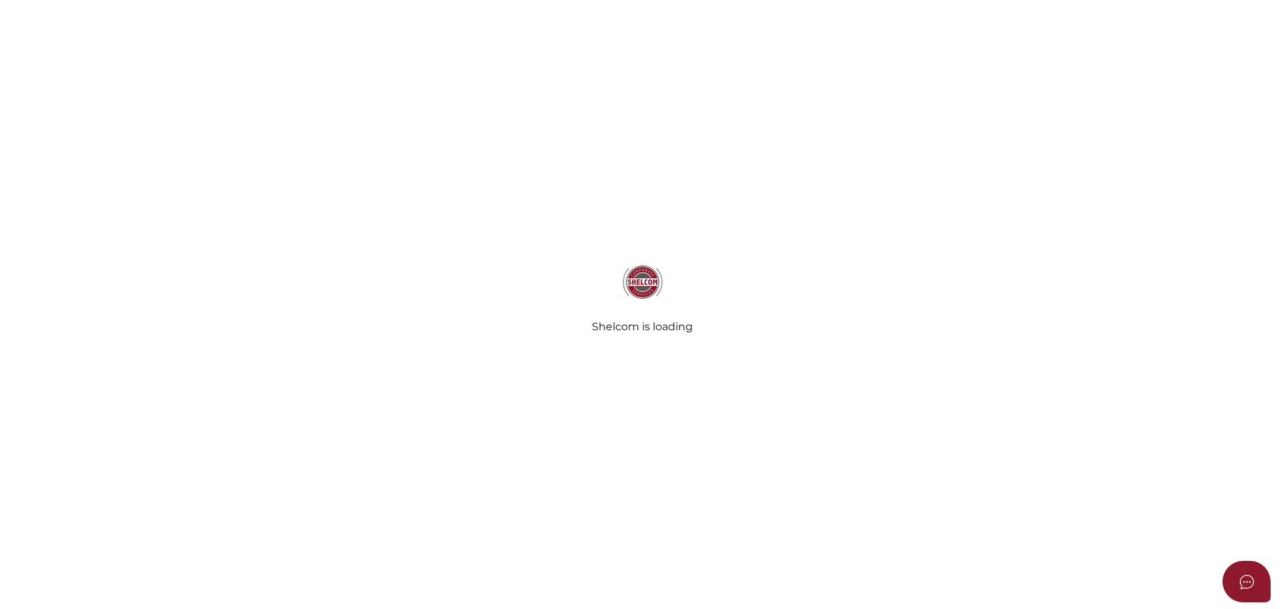
select select "Comb Binding"
select select "No"
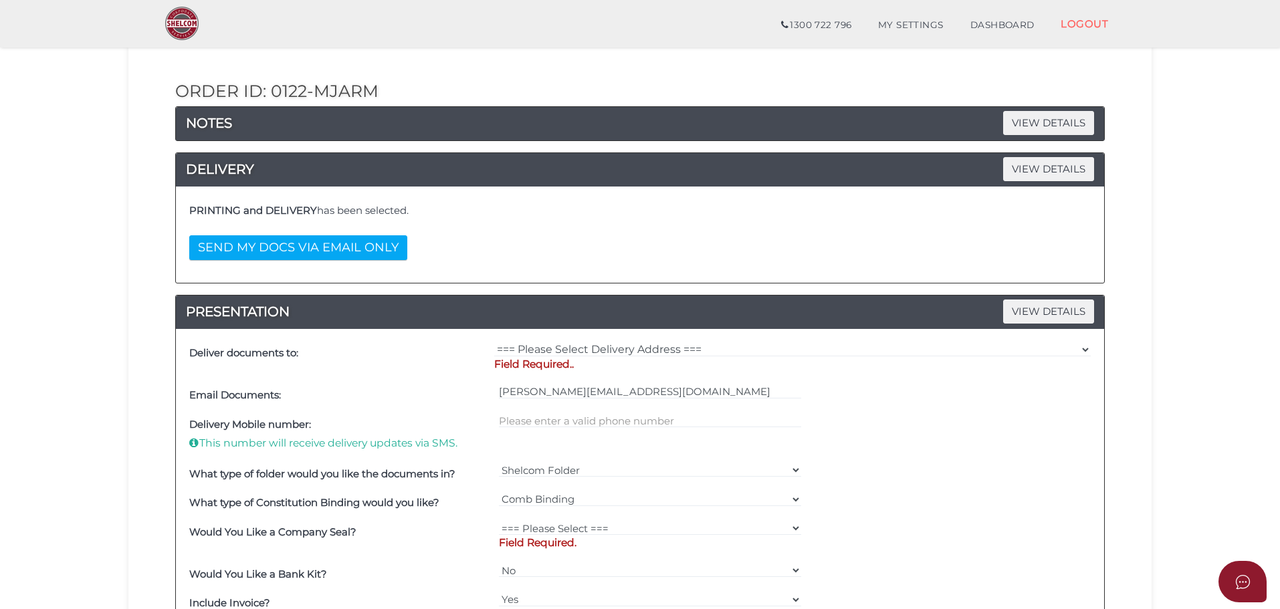
scroll to position [134, 0]
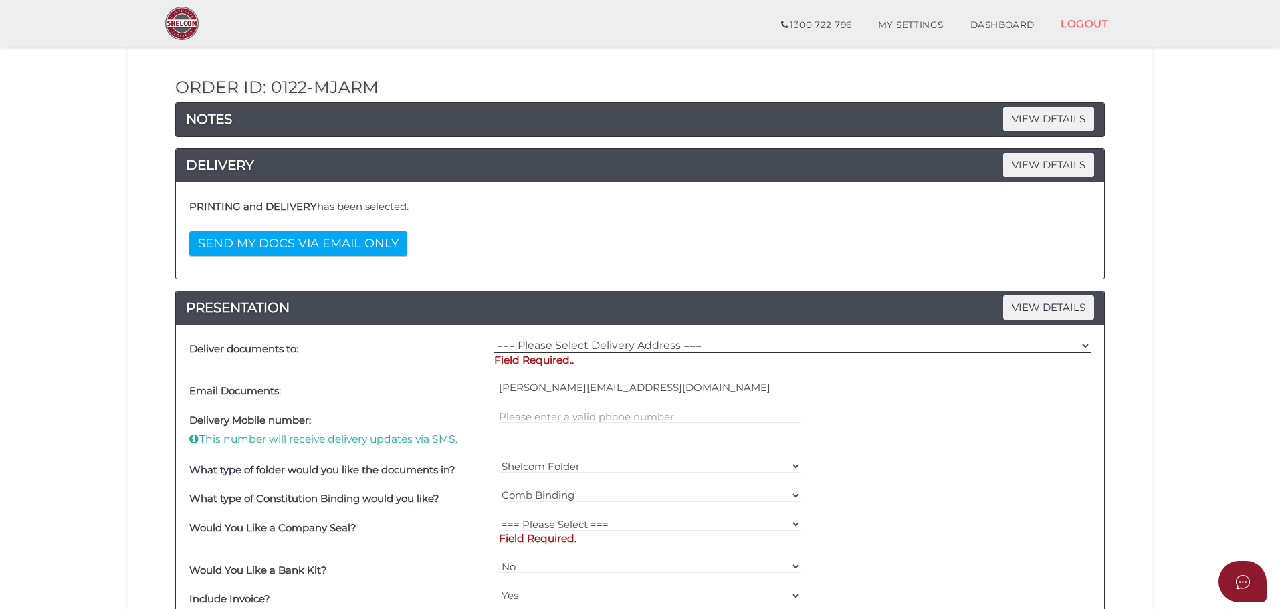
click at [538, 341] on select "=== Please Select Delivery Address === (User Address - [PERSON_NAME]) [STREET_A…" at bounding box center [792, 346] width 597 height 15
select select "Other"
click at [494, 339] on select "=== Please Select Delivery Address === (User Address - [PERSON_NAME]) [STREET_A…" at bounding box center [792, 346] width 597 height 15
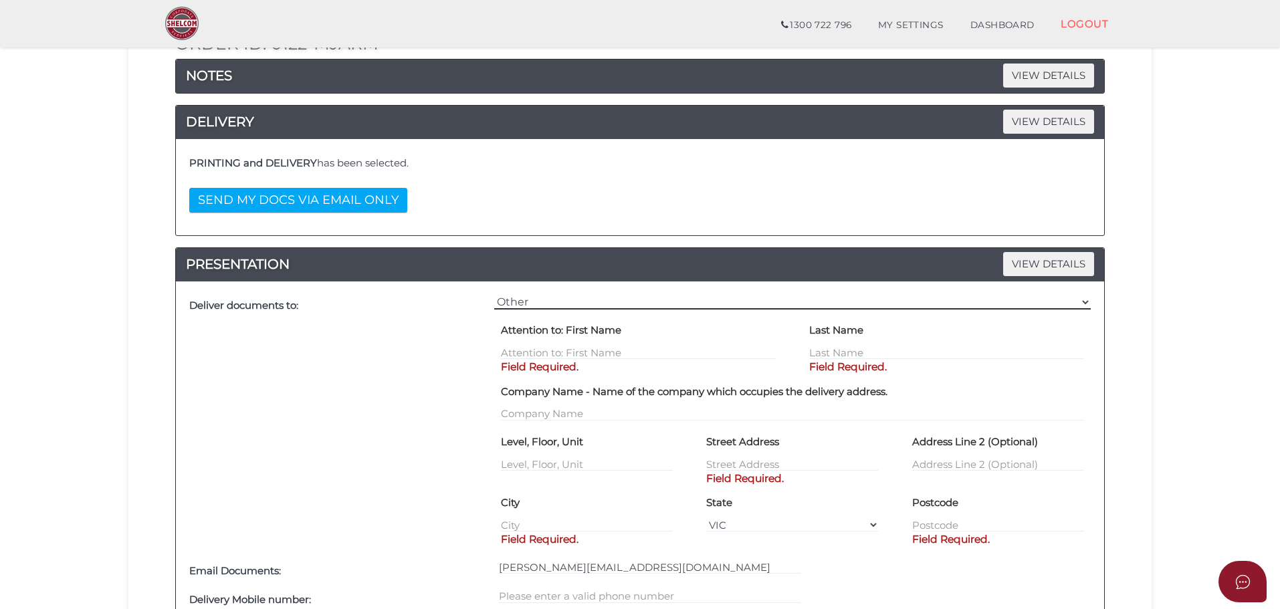
scroll to position [201, 0]
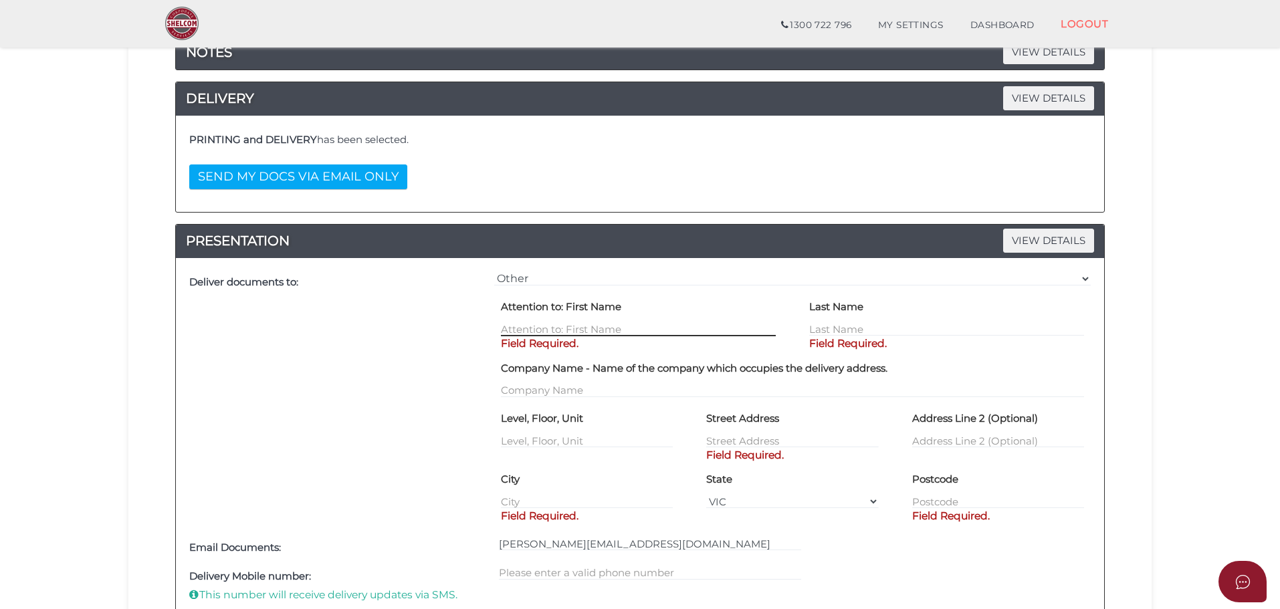
click at [542, 324] on input "text" at bounding box center [638, 329] width 275 height 15
type input "[PERSON_NAME]"
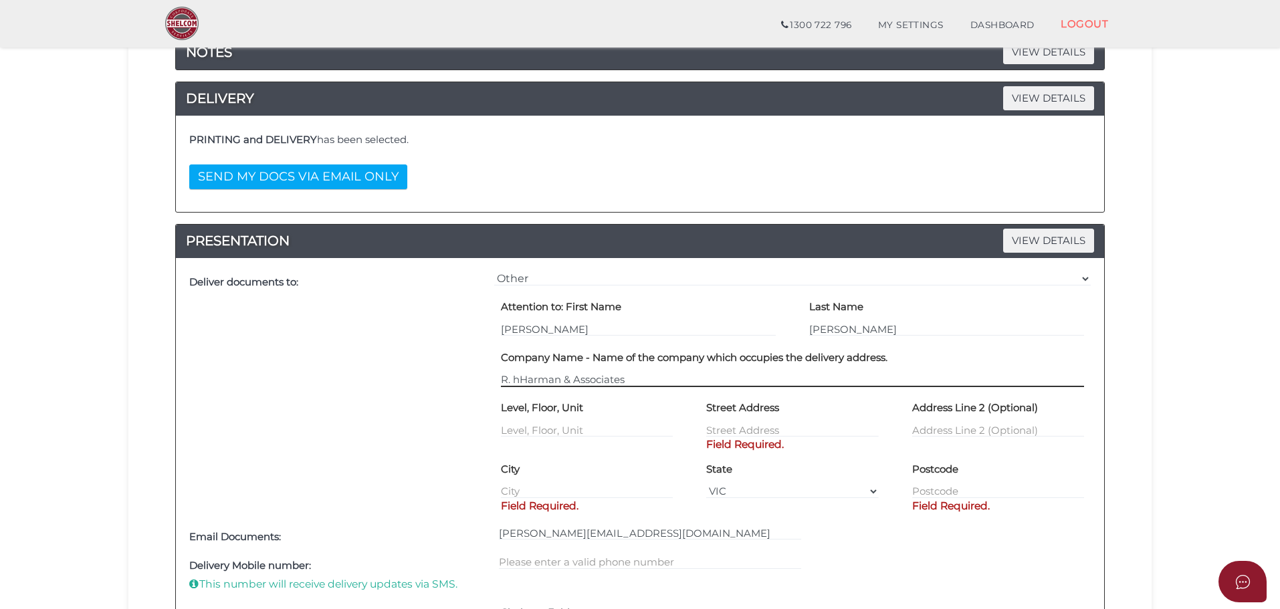
click at [520, 384] on input "R. hHarman & Associates" at bounding box center [792, 380] width 583 height 15
type input "[PERSON_NAME] & Associates"
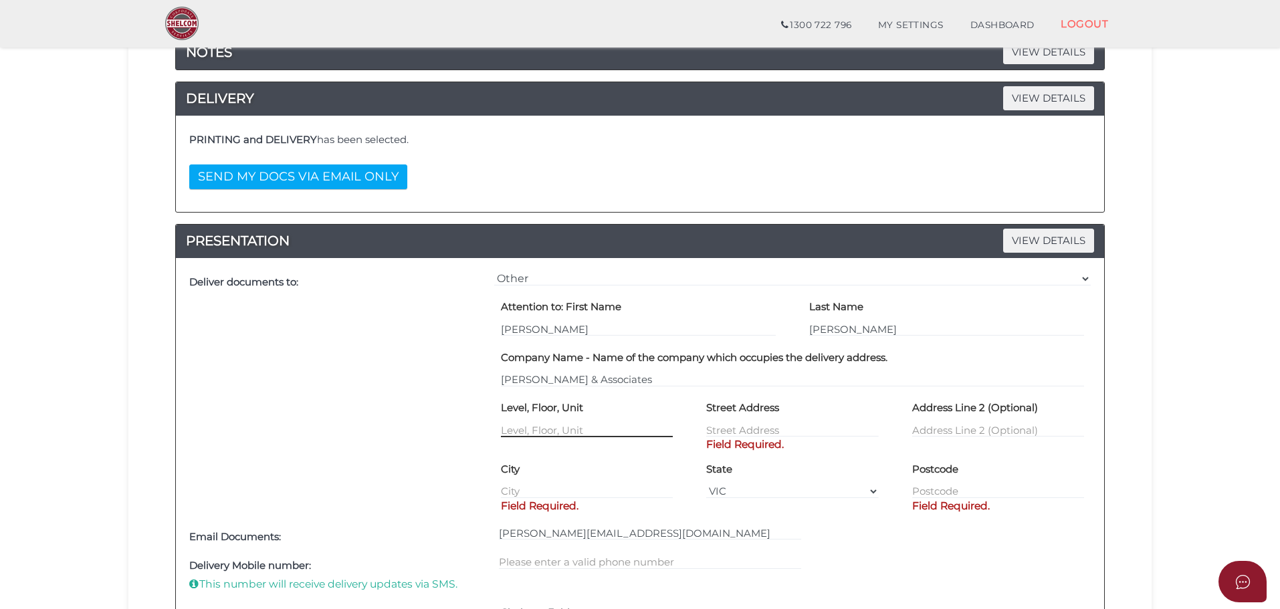
click at [540, 425] on input "text" at bounding box center [587, 430] width 172 height 15
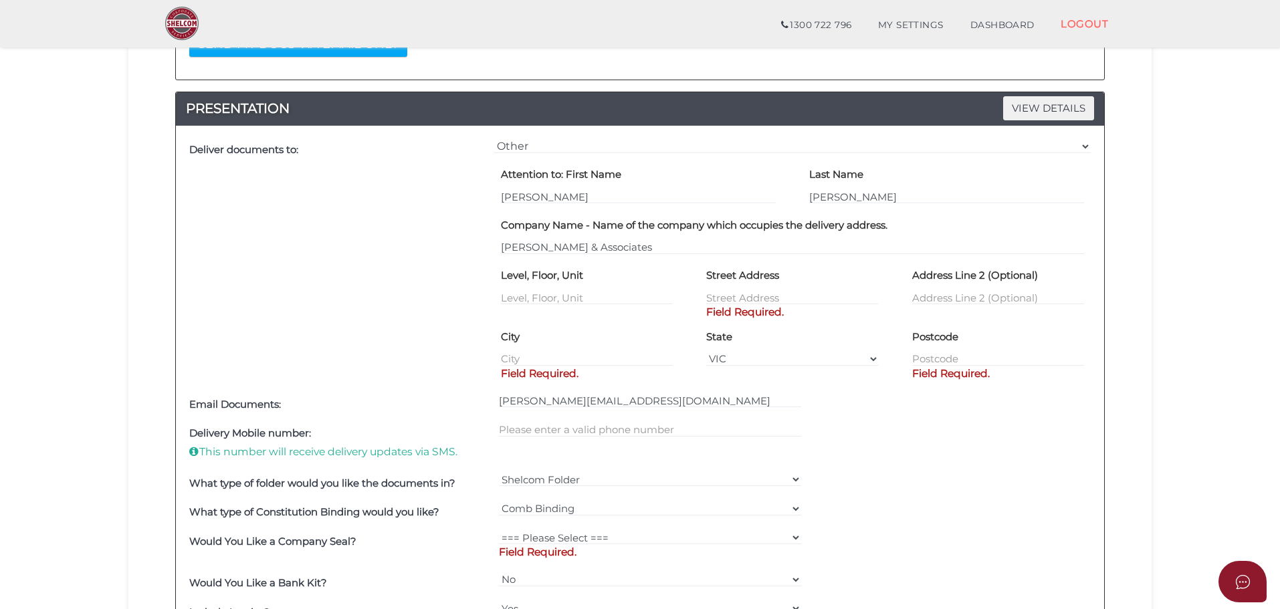
scroll to position [334, 0]
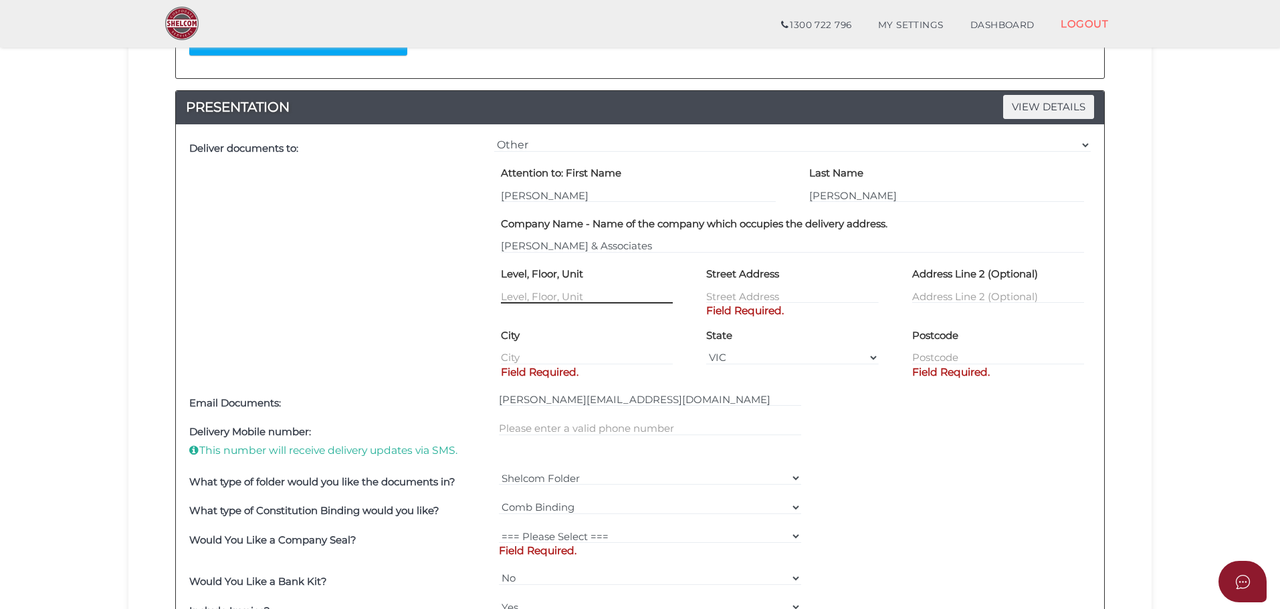
drag, startPoint x: 510, startPoint y: 294, endPoint x: 532, endPoint y: 302, distance: 22.6
click at [510, 294] on input "text" at bounding box center [587, 296] width 172 height 15
type input "2"
type input "[STREET_ADDRESS][PERSON_NAME]"
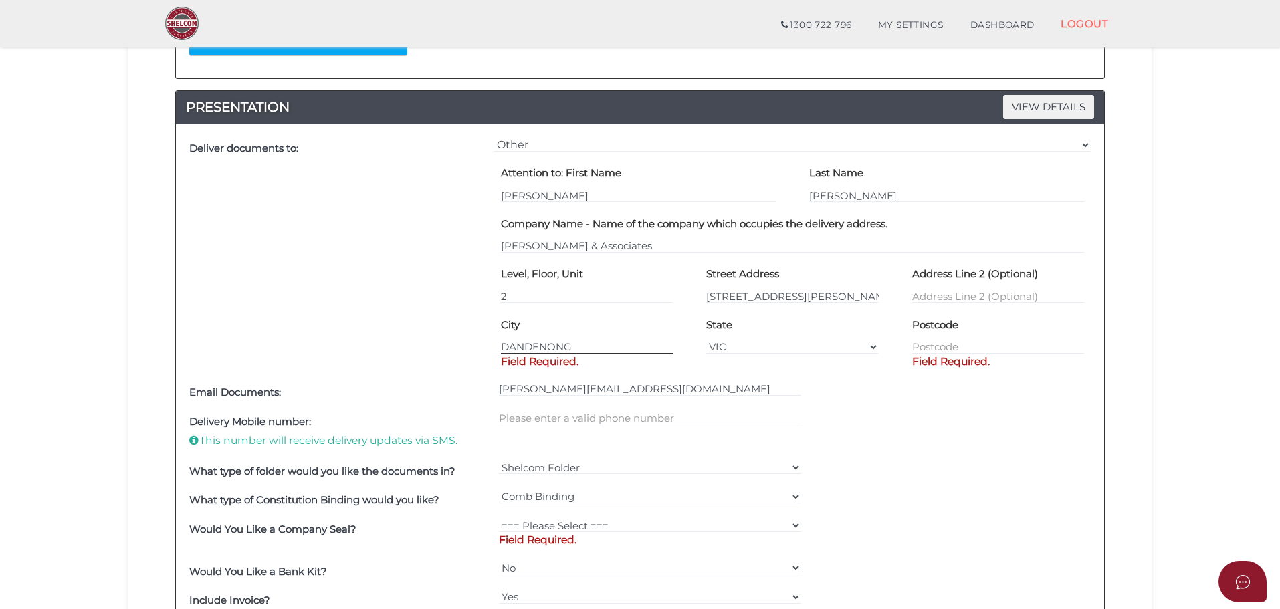
type input "DANDENONG"
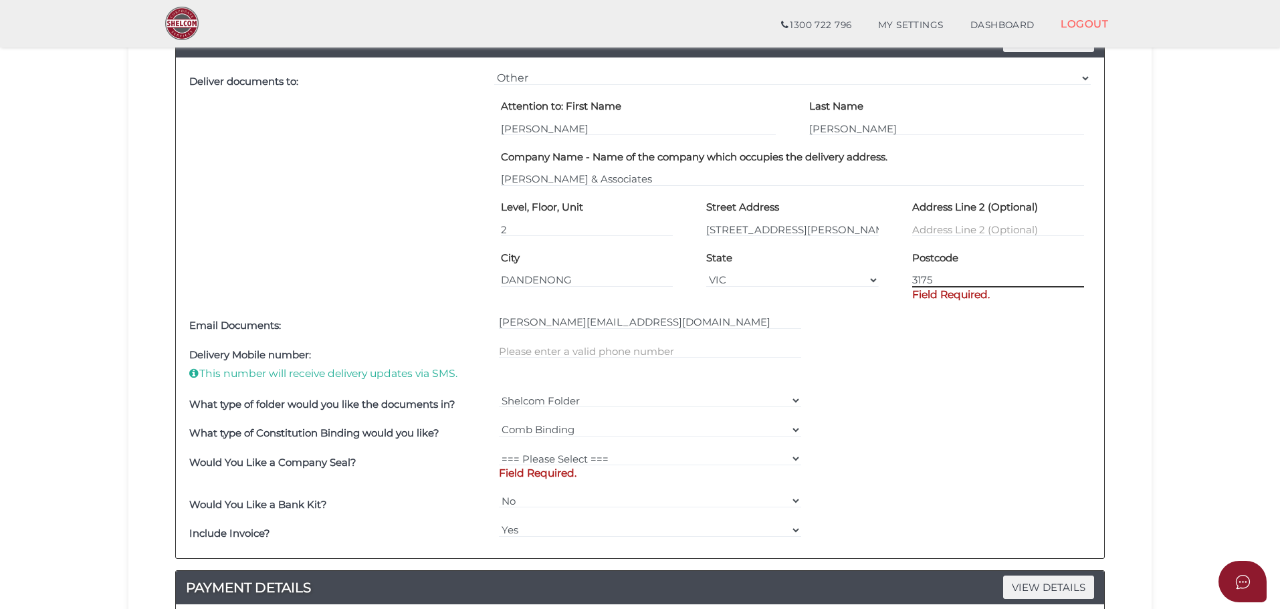
scroll to position [602, 0]
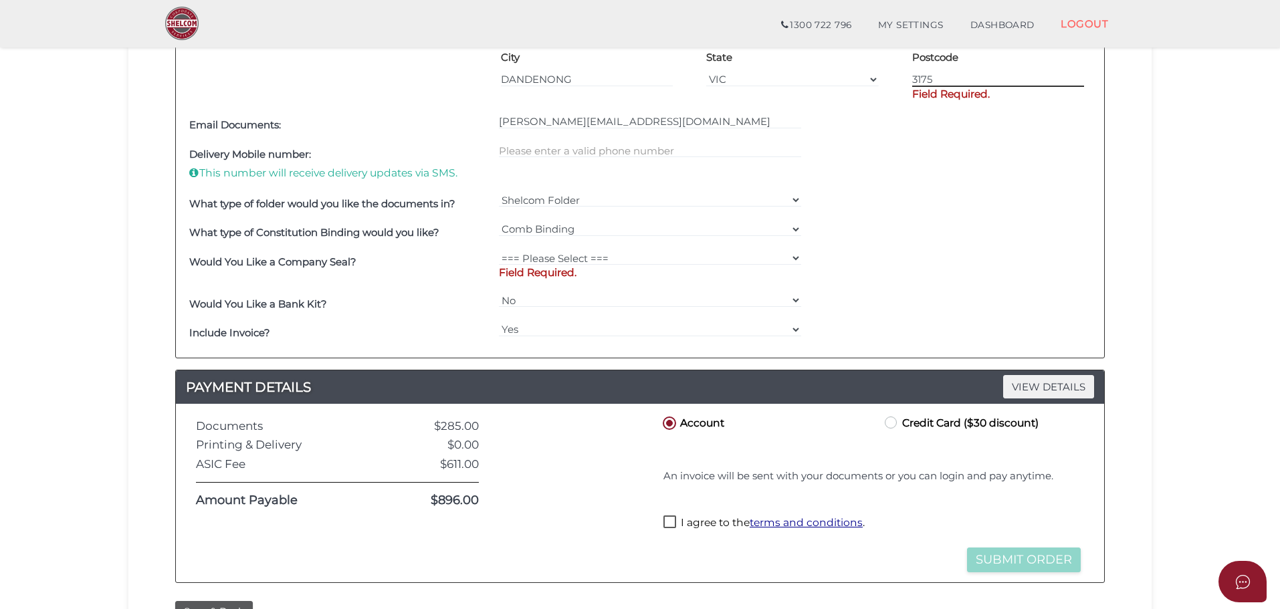
type input "3175"
click at [539, 260] on div "=== Please Select === Fold Seal $50 No Seal Field Required." at bounding box center [651, 269] width 310 height 42
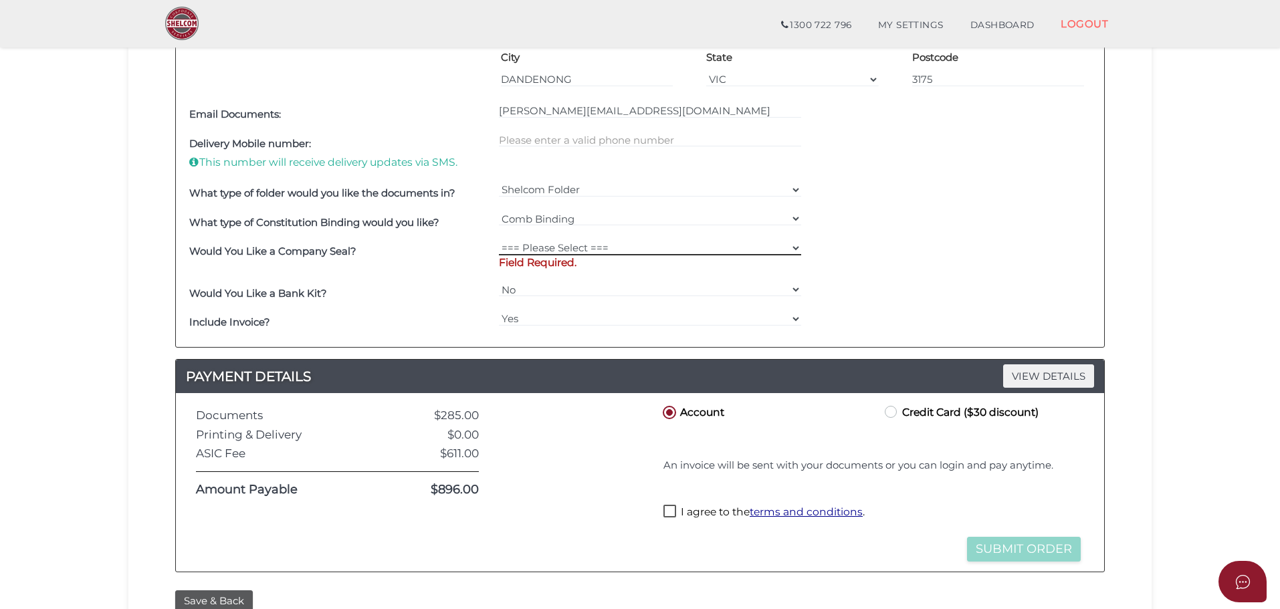
select select "0"
click at [499, 241] on select "=== Please Select === Fold Seal $50 No Seal" at bounding box center [650, 248] width 303 height 15
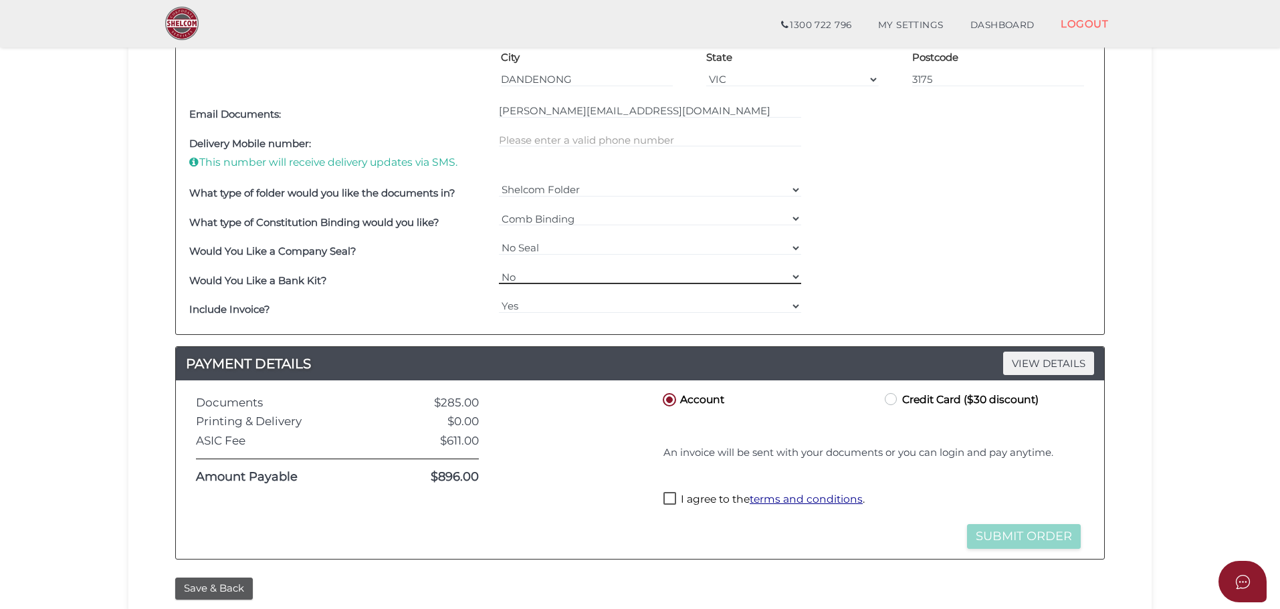
click at [525, 275] on select "Yes No" at bounding box center [650, 277] width 303 height 15
select select "Yes"
click at [499, 270] on select "Yes No" at bounding box center [650, 277] width 303 height 15
drag, startPoint x: 515, startPoint y: 304, endPoint x: 520, endPoint y: 313, distance: 10.8
click at [515, 304] on select "Yes No" at bounding box center [650, 306] width 303 height 15
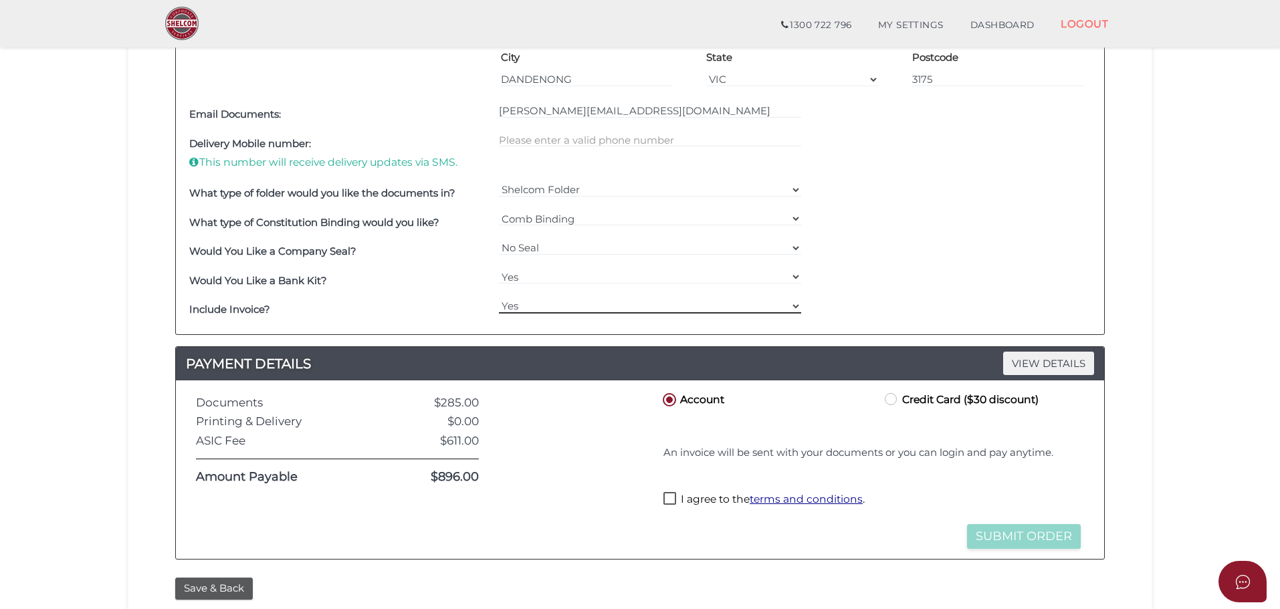
select select "No"
click at [499, 299] on select "Yes No" at bounding box center [650, 306] width 303 height 15
click at [892, 400] on label "Credit Card ($30 discount)" at bounding box center [960, 399] width 157 height 17
radio input "true"
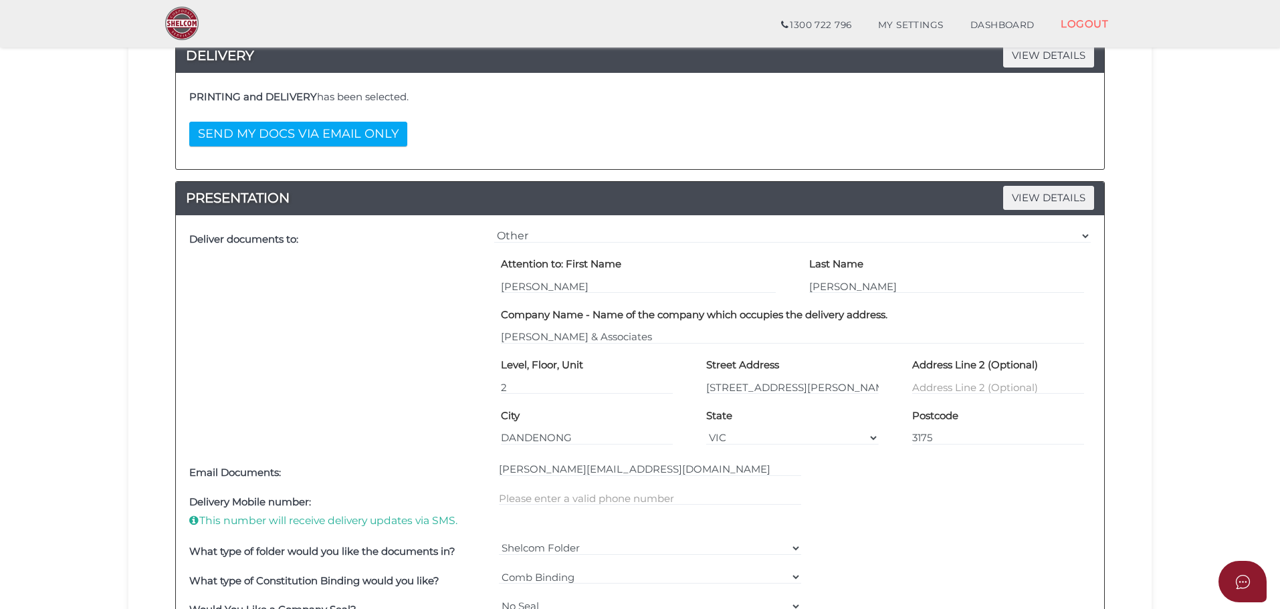
scroll to position [201, 0]
